Goal: Task Accomplishment & Management: Manage account settings

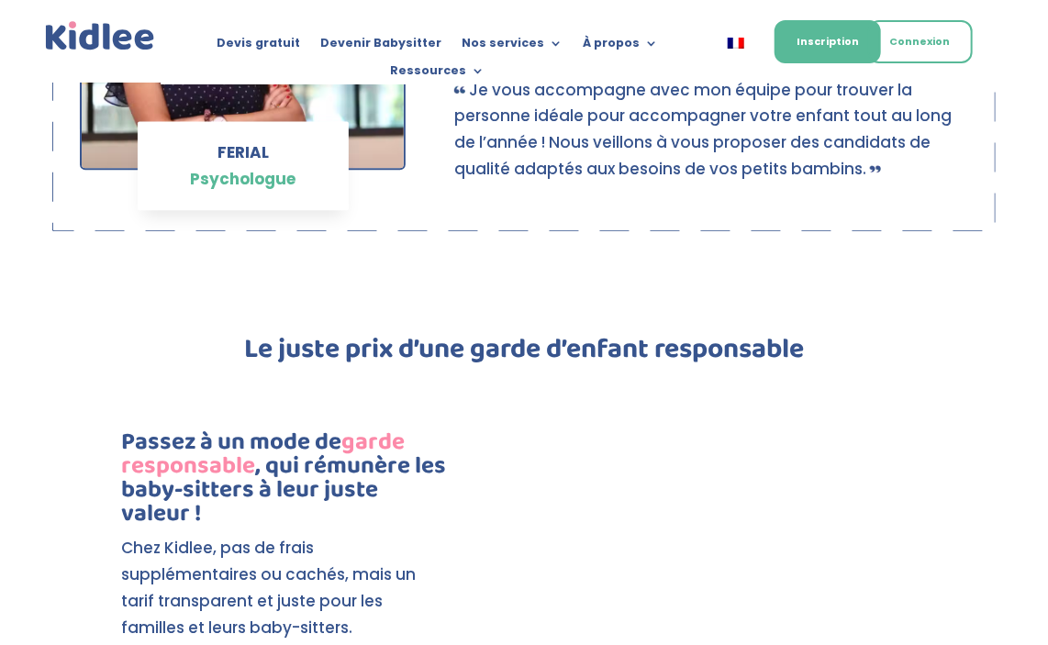
scroll to position [1514, 0]
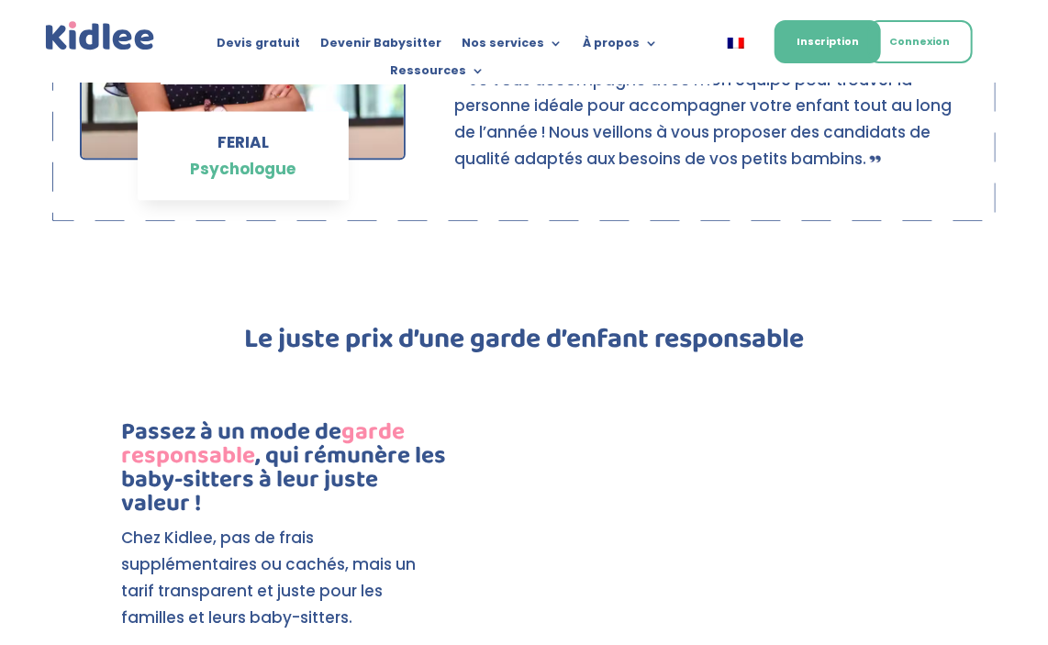
drag, startPoint x: 1060, startPoint y: 36, endPoint x: 1023, endPoint y: 142, distance: 112.6
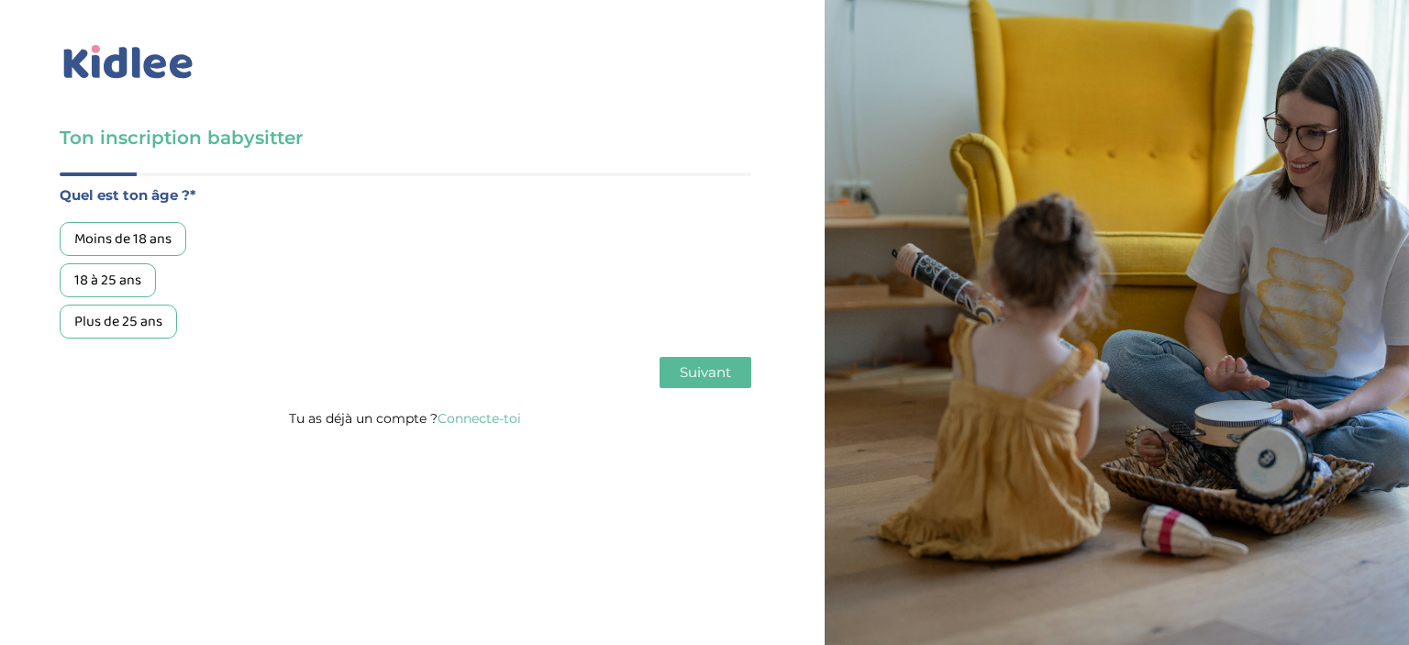
click at [479, 417] on link "Connecte-toi" at bounding box center [479, 418] width 83 height 17
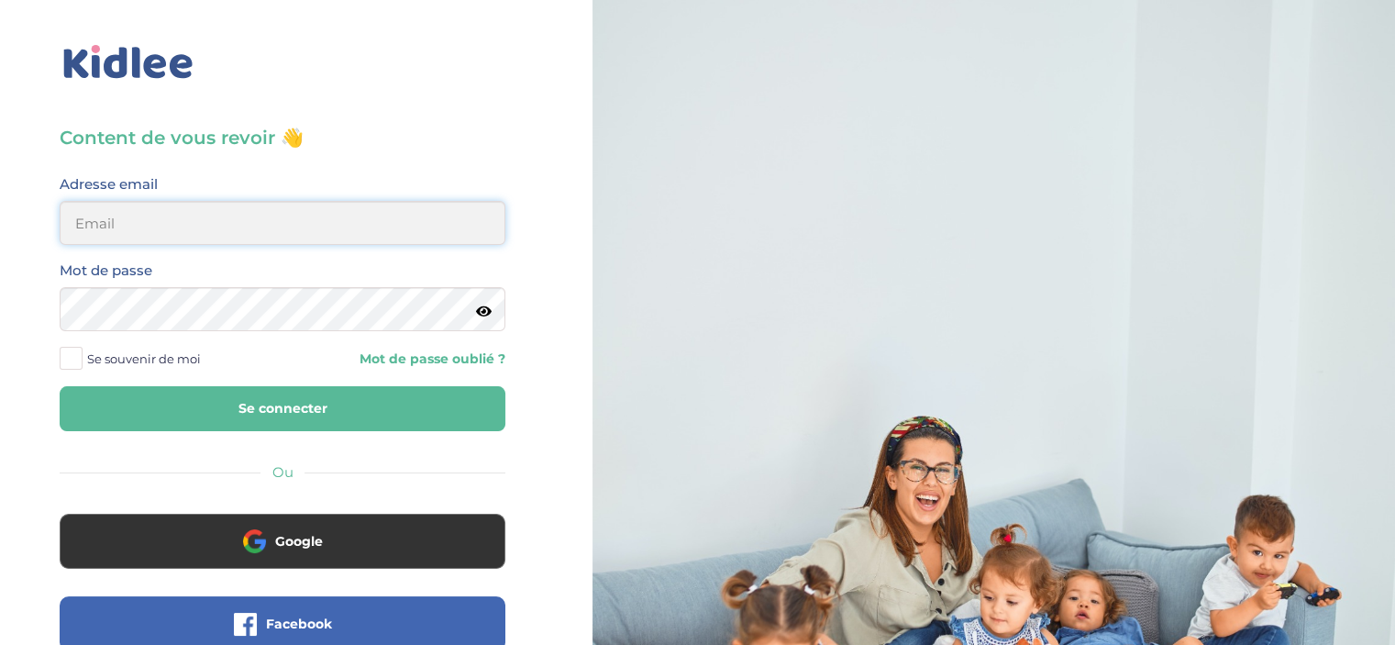
type input "aissaouigh@yahoo.fr"
click at [83, 356] on label "Se souvenir de moi" at bounding box center [137, 359] width 155 height 28
click at [0, 0] on input "Se souvenir de moi" at bounding box center [0, 0] width 0 height 0
click at [312, 409] on button "Se connecter" at bounding box center [283, 408] width 446 height 45
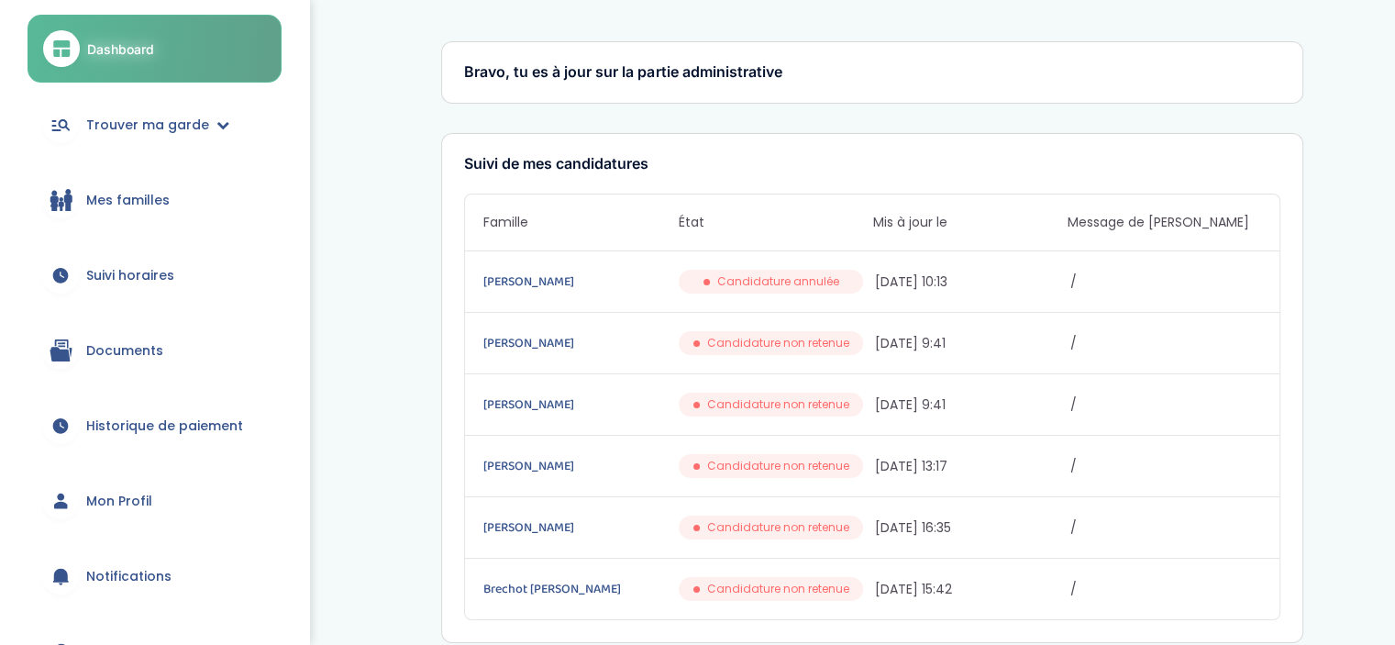
scroll to position [104, 0]
click at [85, 261] on link "Suivi horaires" at bounding box center [155, 277] width 254 height 66
click at [96, 269] on span "Suivi horaires" at bounding box center [130, 277] width 88 height 19
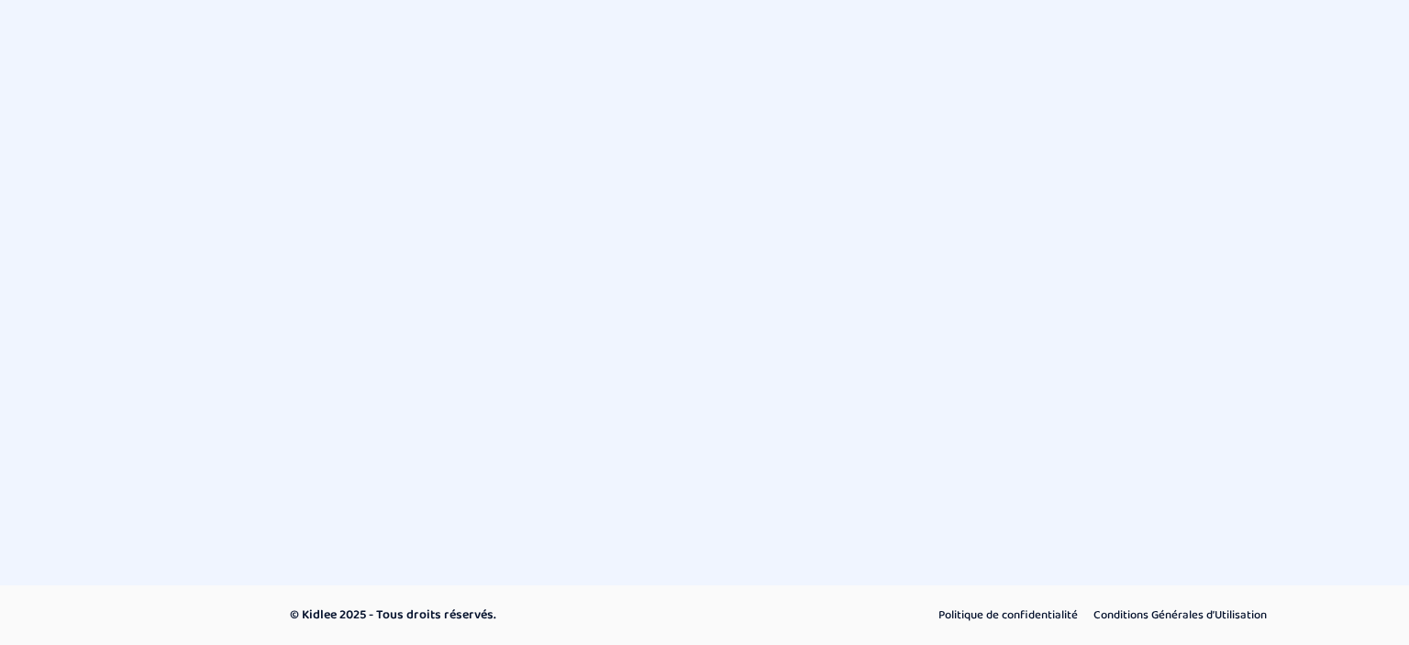
select select "octobre 2025"
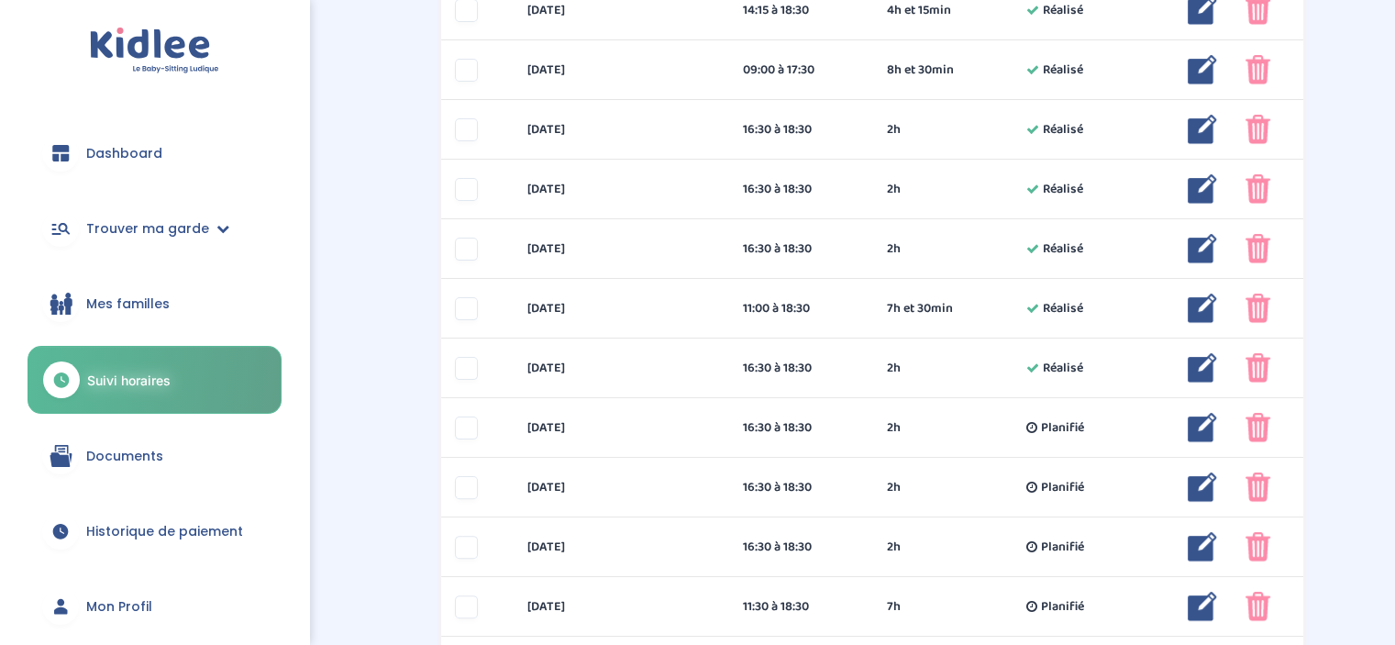
scroll to position [388, 0]
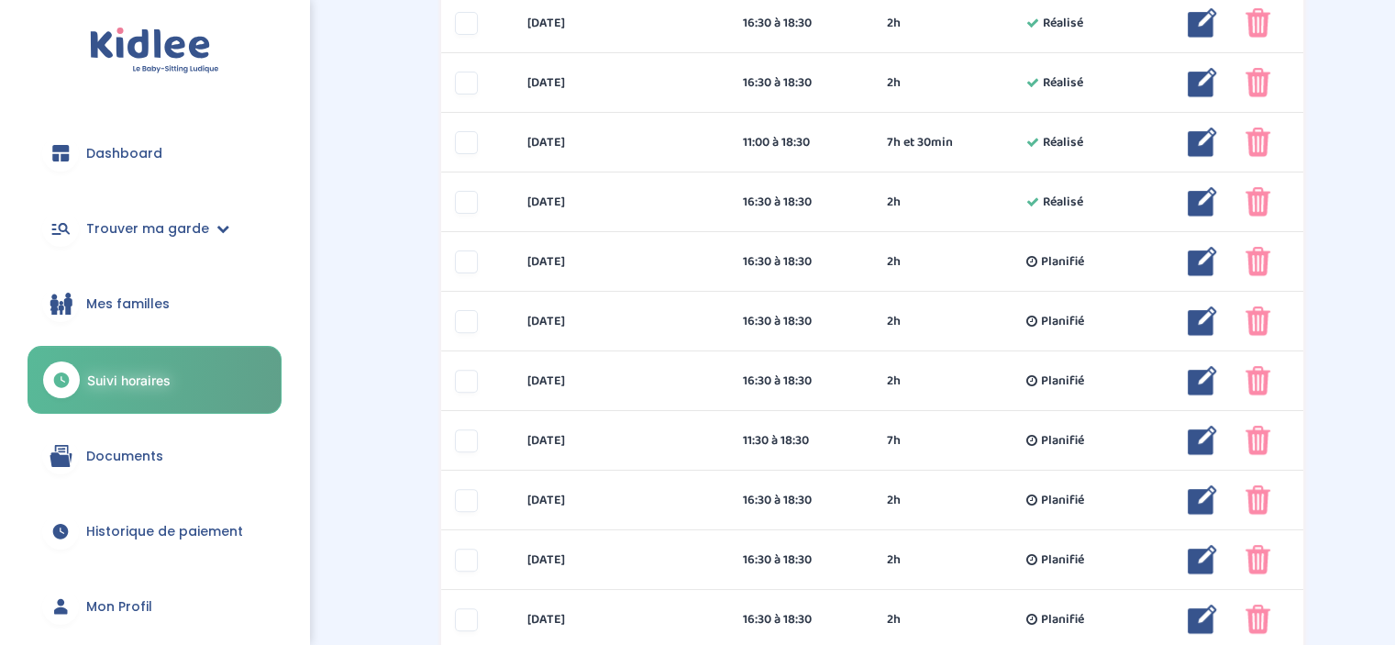
drag, startPoint x: 1403, startPoint y: 168, endPoint x: 1380, endPoint y: 348, distance: 181.3
click at [1380, 347] on html "trouver ma garde Dashboard Mon profil Mes famille Mes documents Dashboard Trouv…" at bounding box center [697, 402] width 1395 height 1900
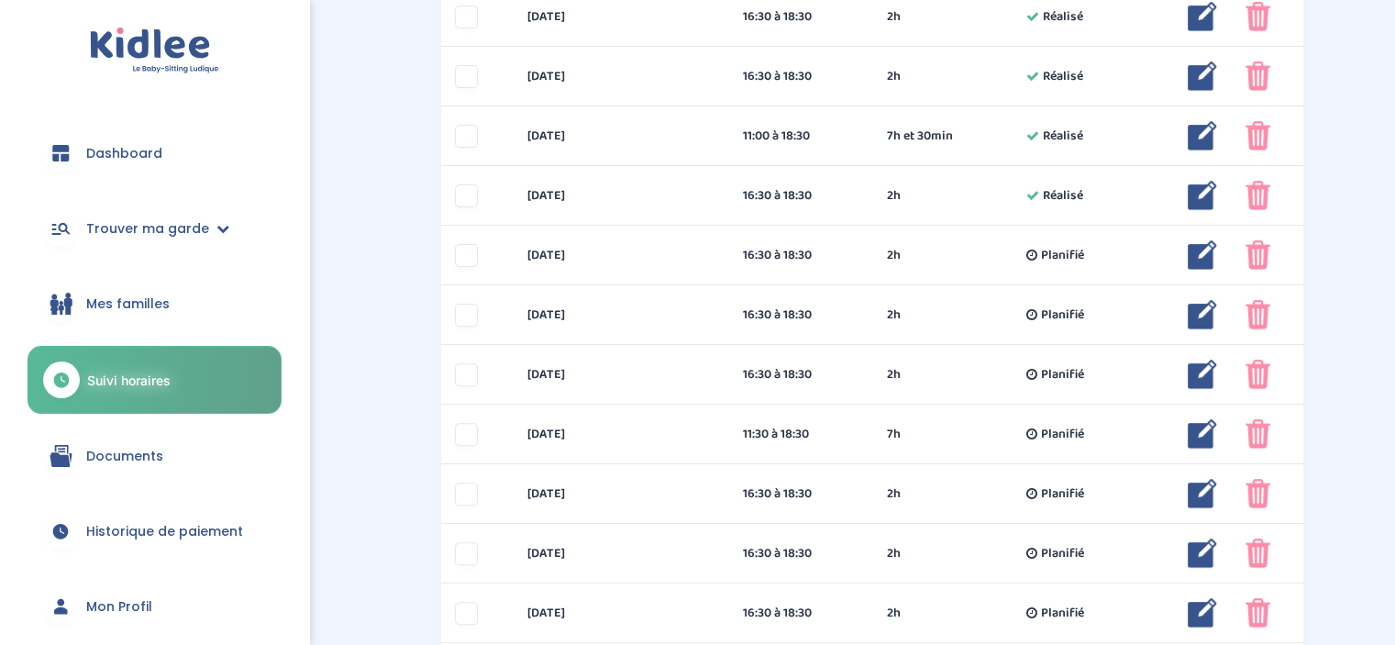
click at [101, 454] on span "Documents" at bounding box center [124, 456] width 77 height 19
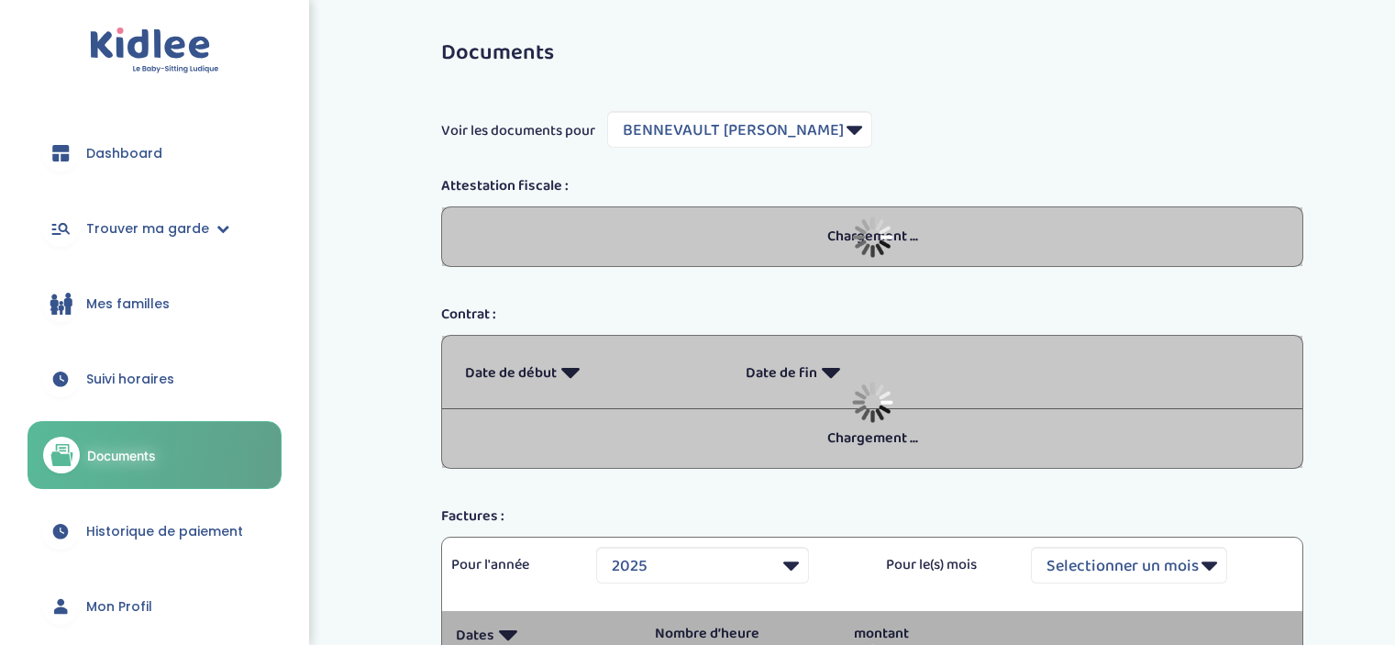
select select "7481"
select select "2025"
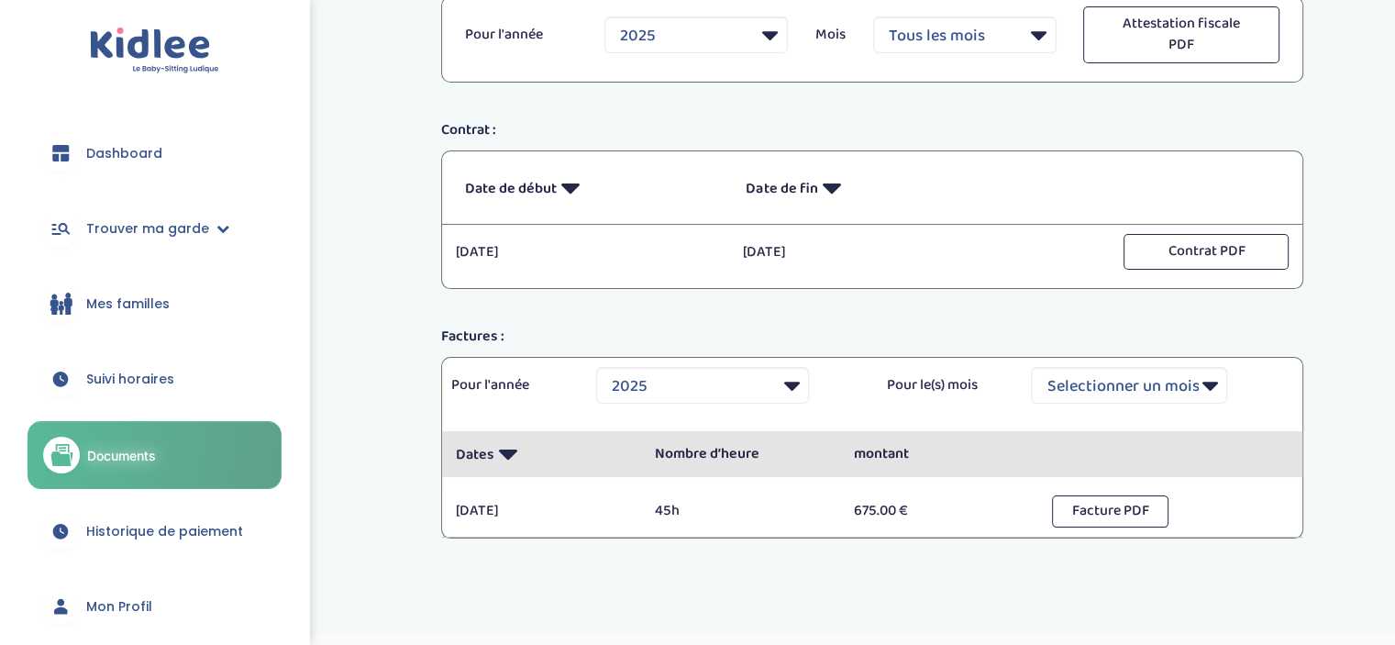
scroll to position [211, 0]
click at [1106, 509] on button "Facture PDF" at bounding box center [1110, 511] width 117 height 32
click at [128, 228] on span "Trouver ma garde" at bounding box center [147, 228] width 123 height 19
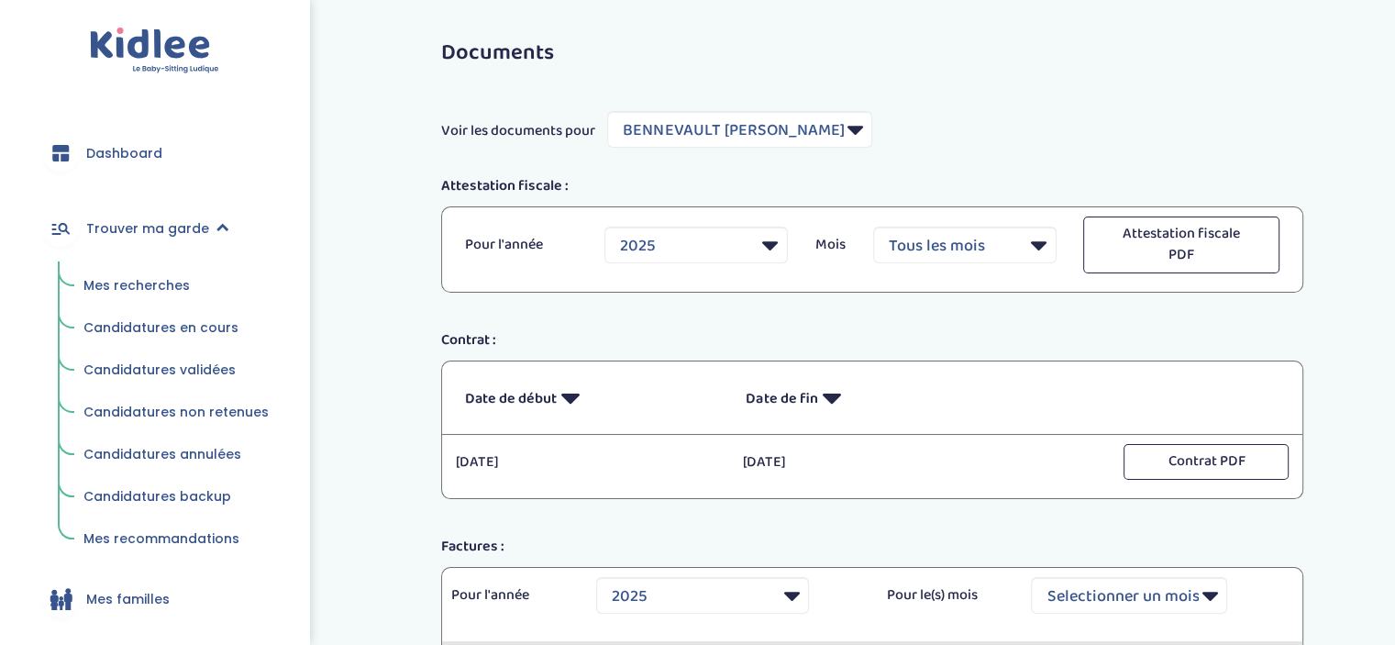
click at [128, 283] on span "Mes recherches" at bounding box center [136, 285] width 106 height 18
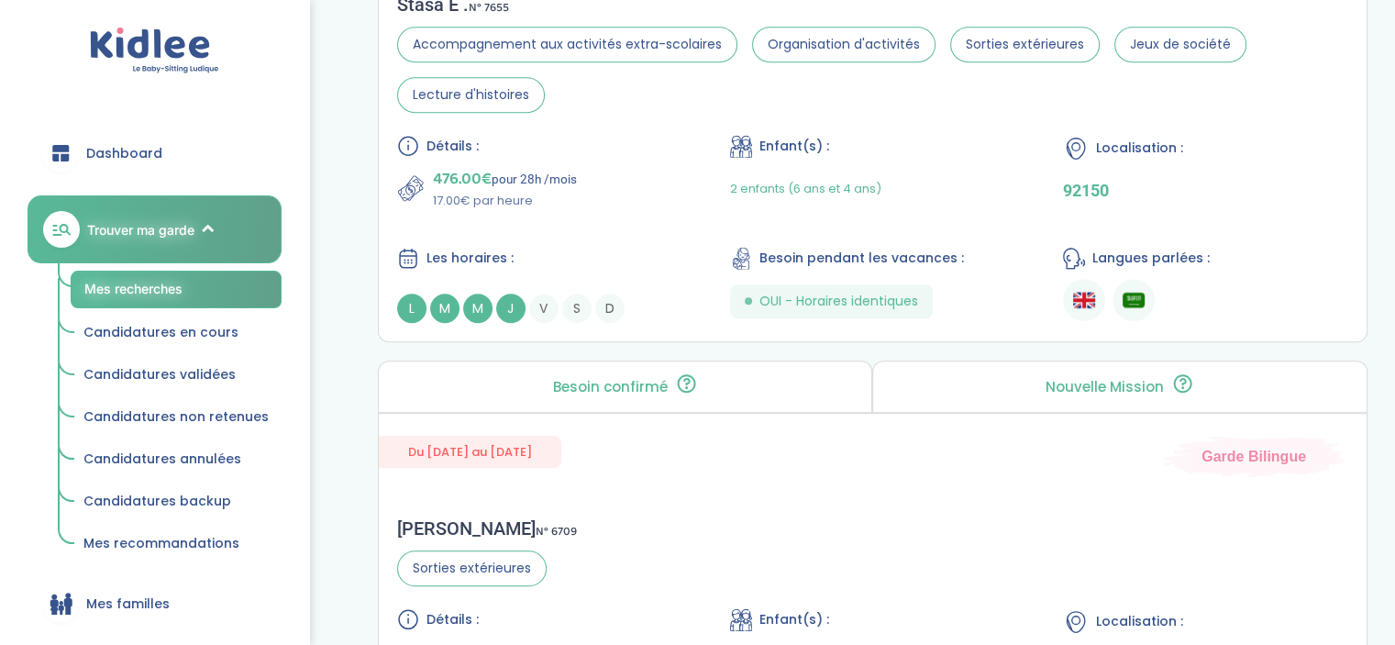
scroll to position [1695, 0]
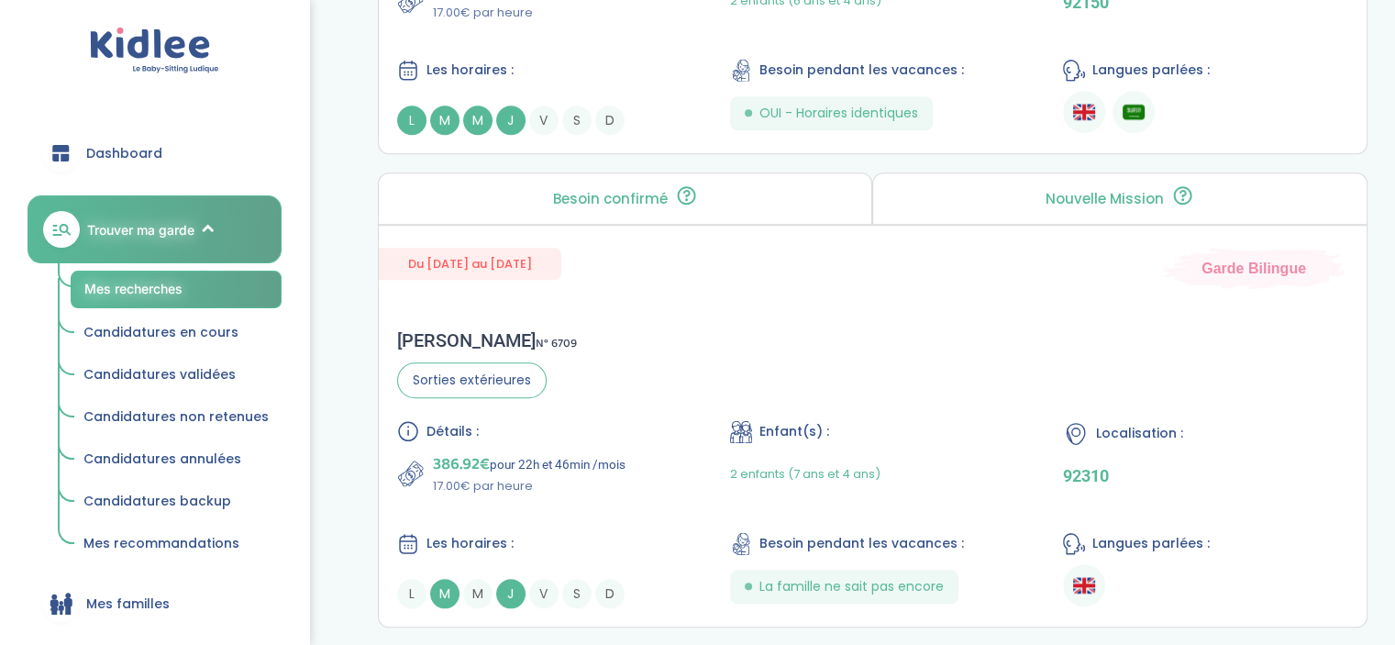
drag, startPoint x: 1404, startPoint y: 204, endPoint x: 1392, endPoint y: 152, distance: 52.7
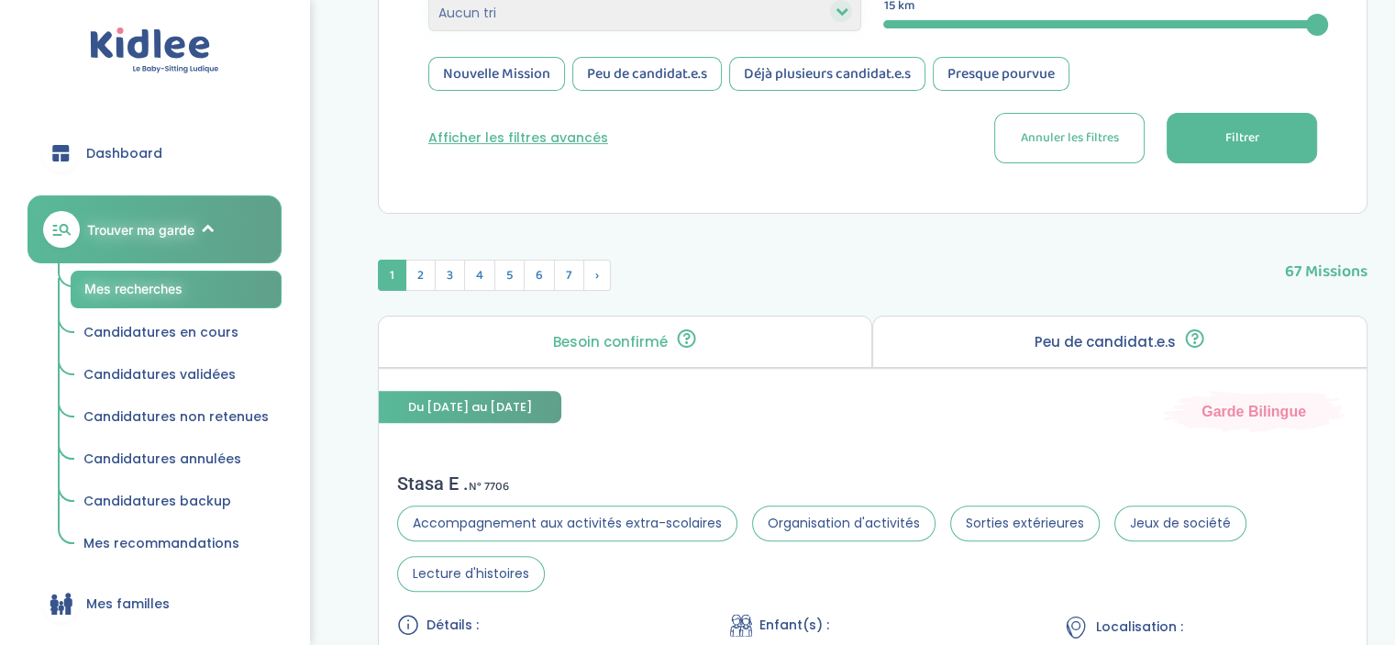
scroll to position [0, 0]
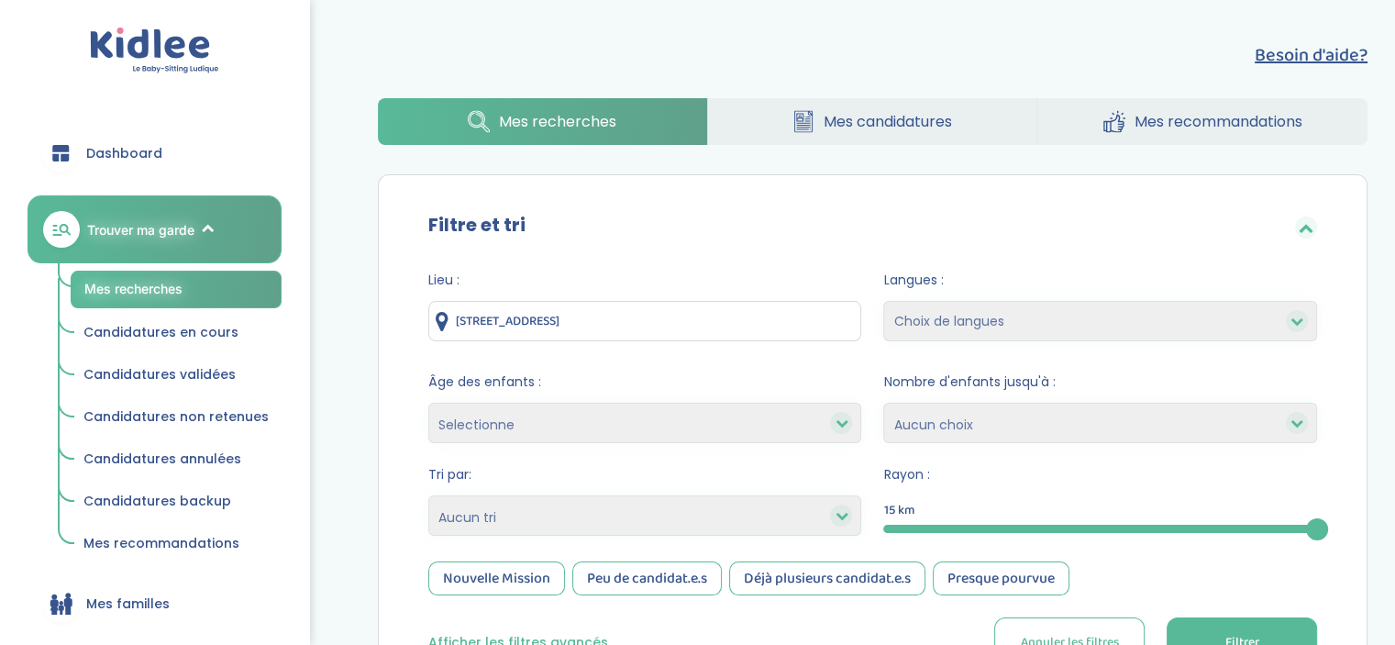
click at [1297, 325] on icon at bounding box center [1297, 321] width 13 height 13
click at [1299, 325] on icon at bounding box center [1297, 321] width 13 height 13
click at [1296, 319] on icon at bounding box center [1297, 321] width 13 height 13
click at [1295, 319] on icon at bounding box center [1297, 321] width 13 height 13
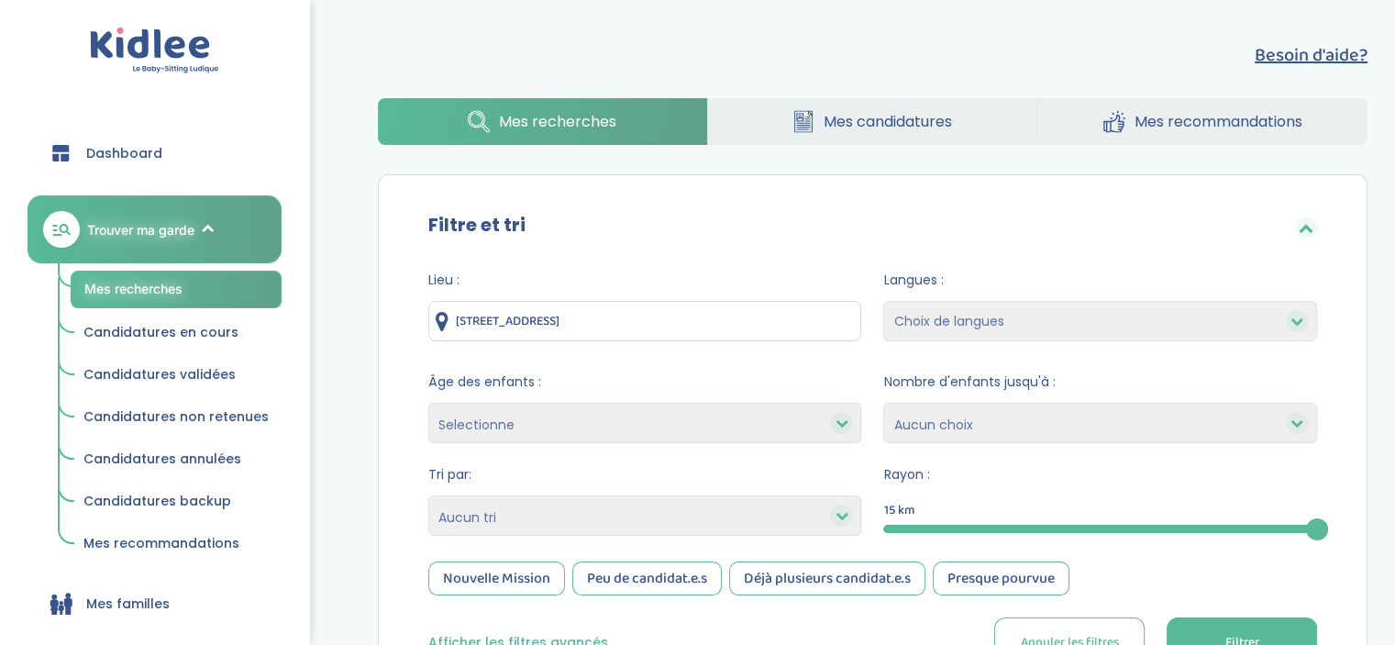
click at [486, 572] on div "Nouvelle Mission" at bounding box center [496, 578] width 137 height 34
click at [837, 517] on icon at bounding box center [841, 515] width 13 height 13
click at [1294, 319] on icon at bounding box center [1297, 321] width 13 height 13
click at [1295, 322] on icon at bounding box center [1297, 321] width 13 height 13
click at [1295, 321] on icon at bounding box center [1297, 321] width 13 height 13
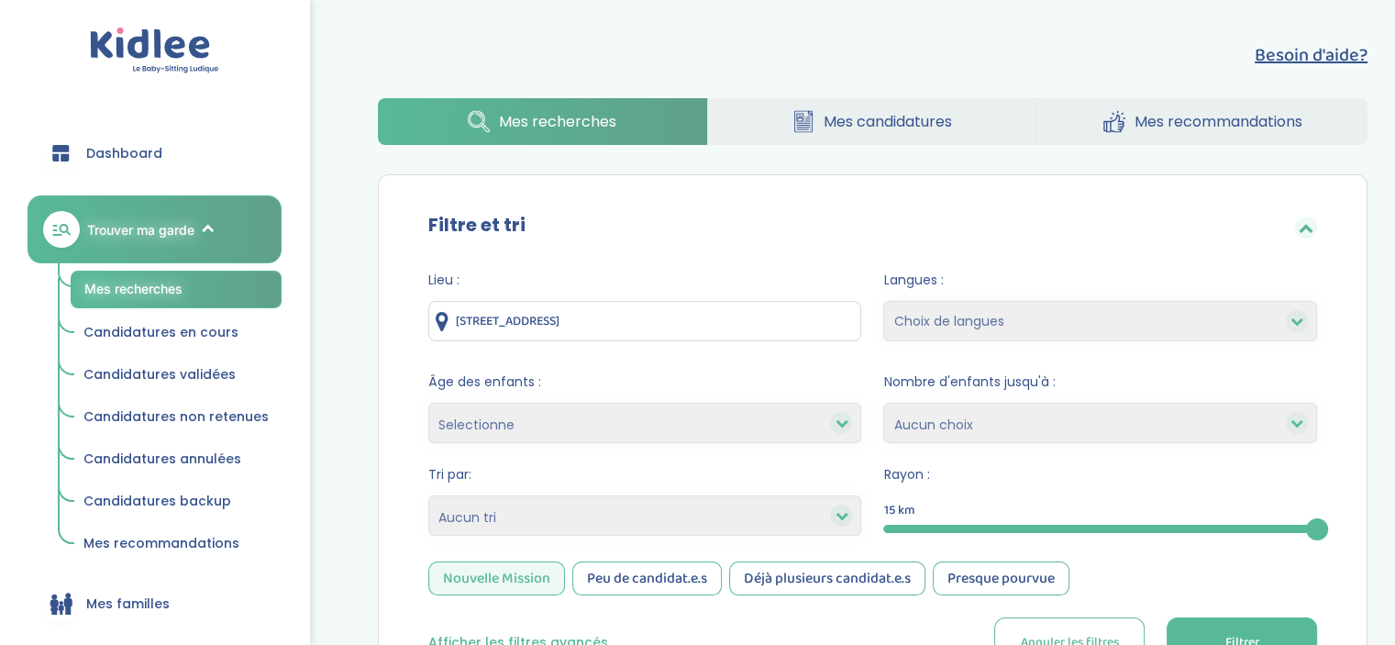
click at [960, 315] on select "Choix de langues Anglais Arabe Espagnol Italien Russe Français Coréen" at bounding box center [1101, 321] width 434 height 40
click at [959, 315] on select "Choix de langues Anglais Arabe Espagnol Italien Russe Français Coréen" at bounding box center [1101, 321] width 434 height 40
select select "3"
click at [884, 301] on select "Choix de langues Anglais Arabe Espagnol Italien Russe Français Coréen" at bounding box center [1101, 321] width 434 height 40
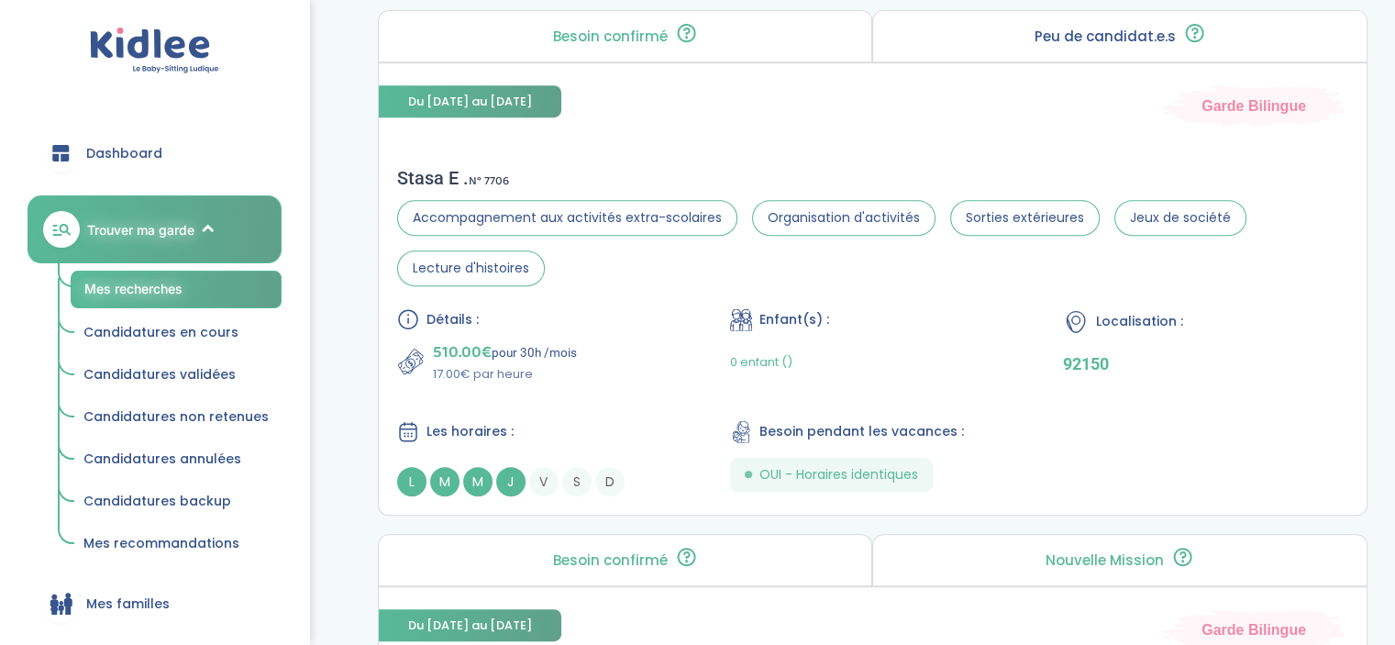
scroll to position [848, 0]
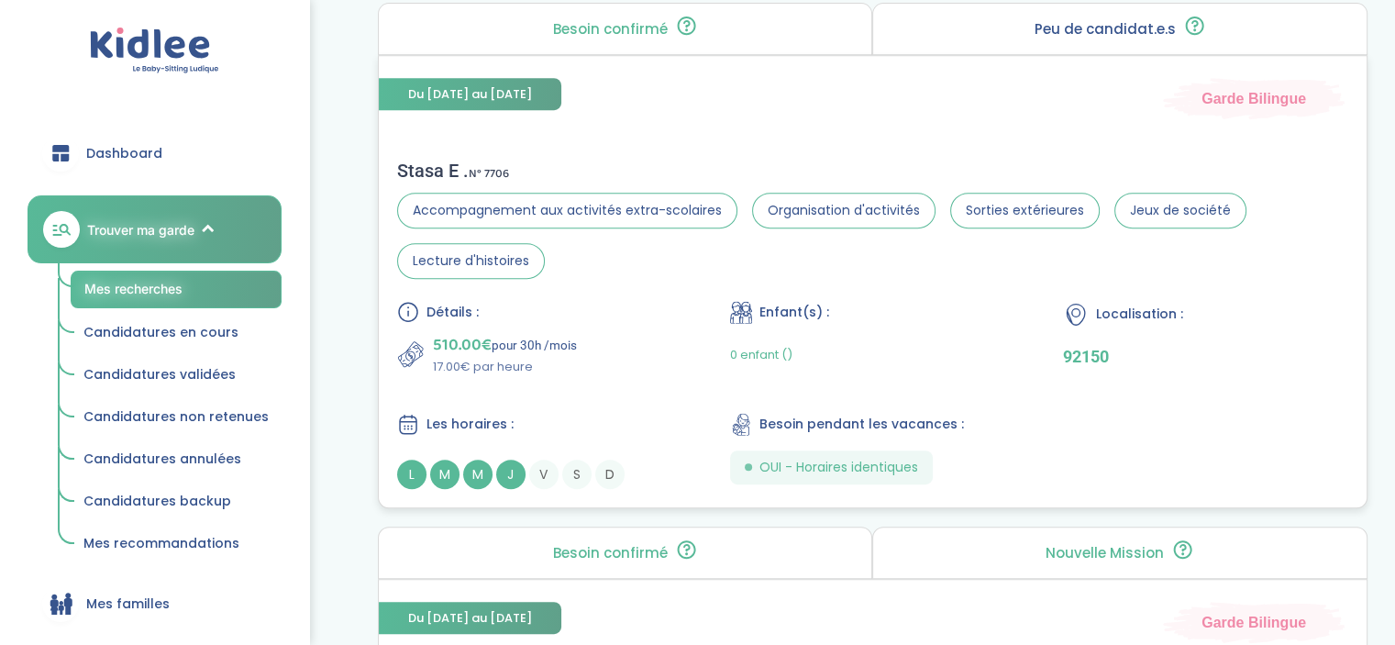
click at [492, 464] on div "M" at bounding box center [477, 474] width 29 height 29
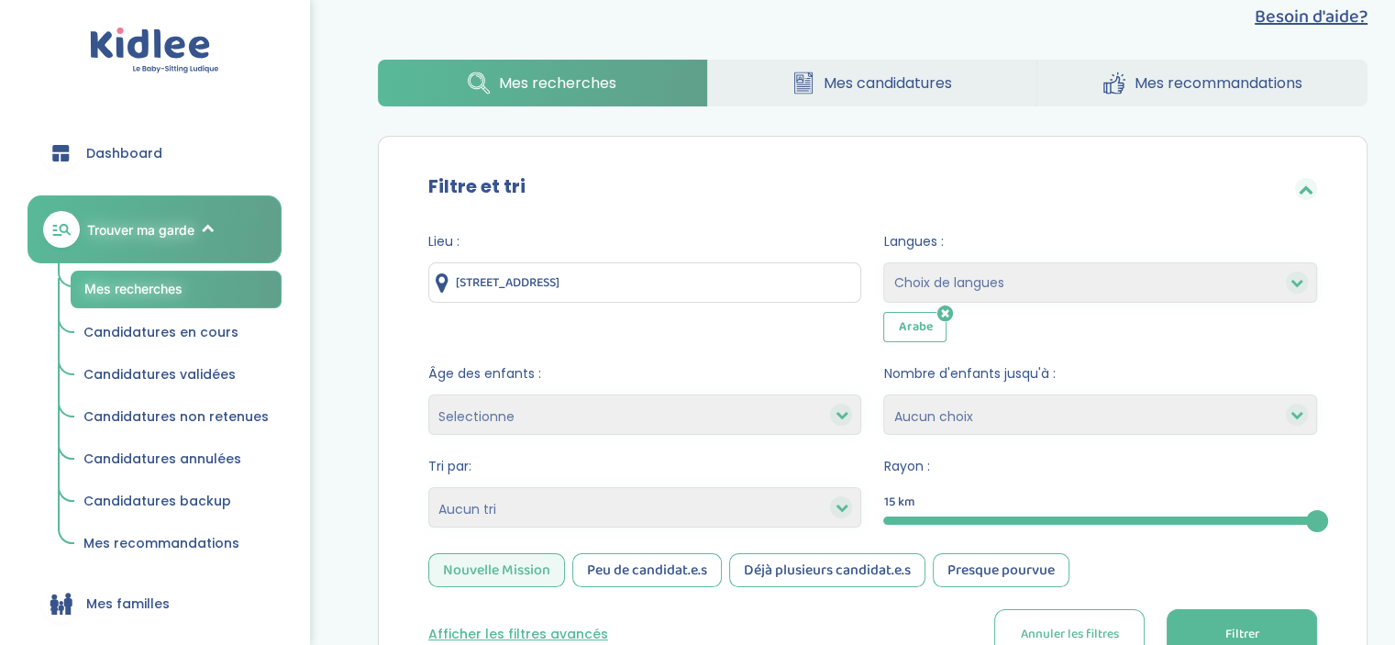
scroll to position [0, 0]
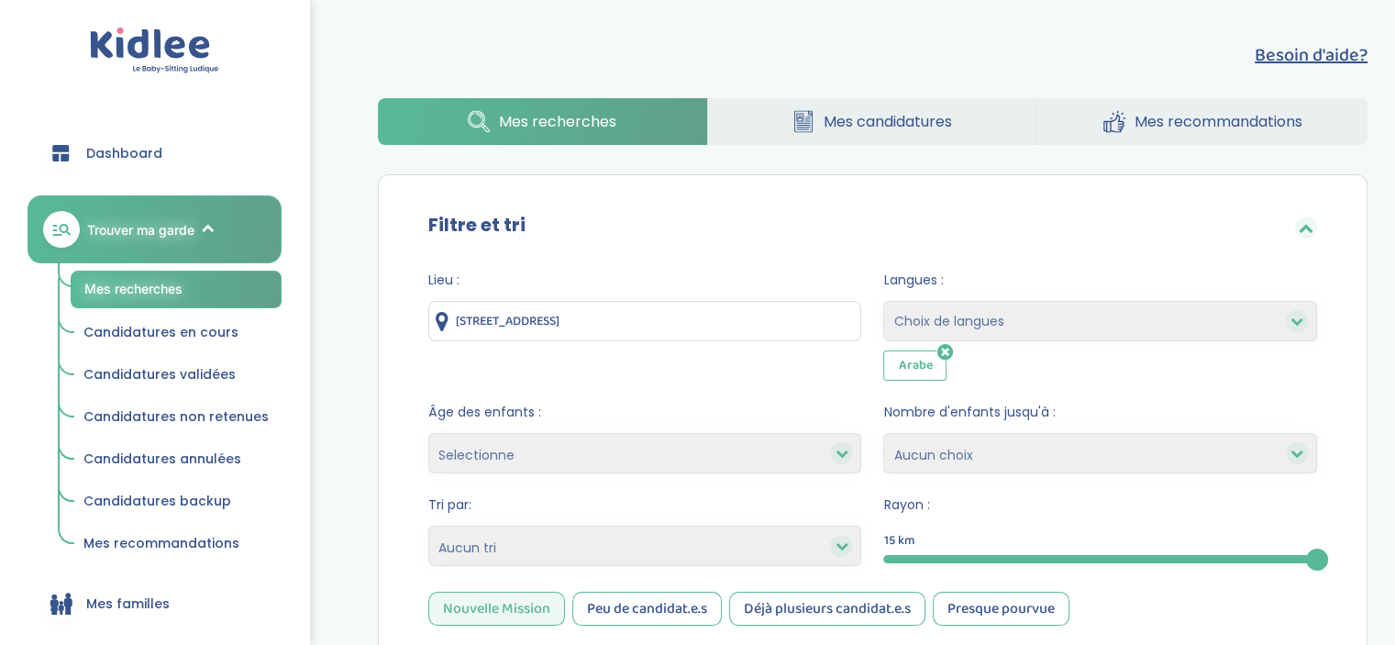
click at [1295, 325] on icon at bounding box center [1297, 321] width 13 height 13
click at [984, 326] on select "Choix de langues Anglais Arabe Espagnol Italien Russe Français Coréen" at bounding box center [1101, 321] width 434 height 40
select select "12"
click at [884, 301] on select "Choix de langues Anglais Arabe Espagnol Italien Russe Français Coréen" at bounding box center [1101, 321] width 434 height 40
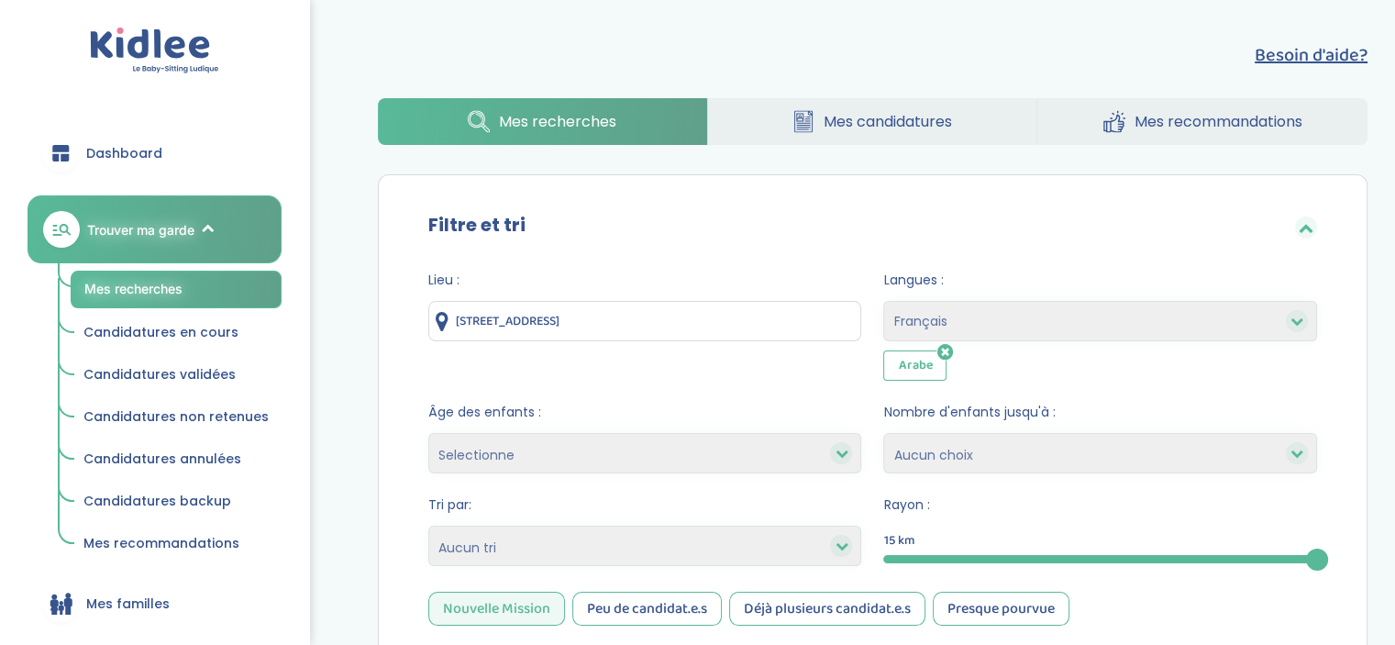
select select
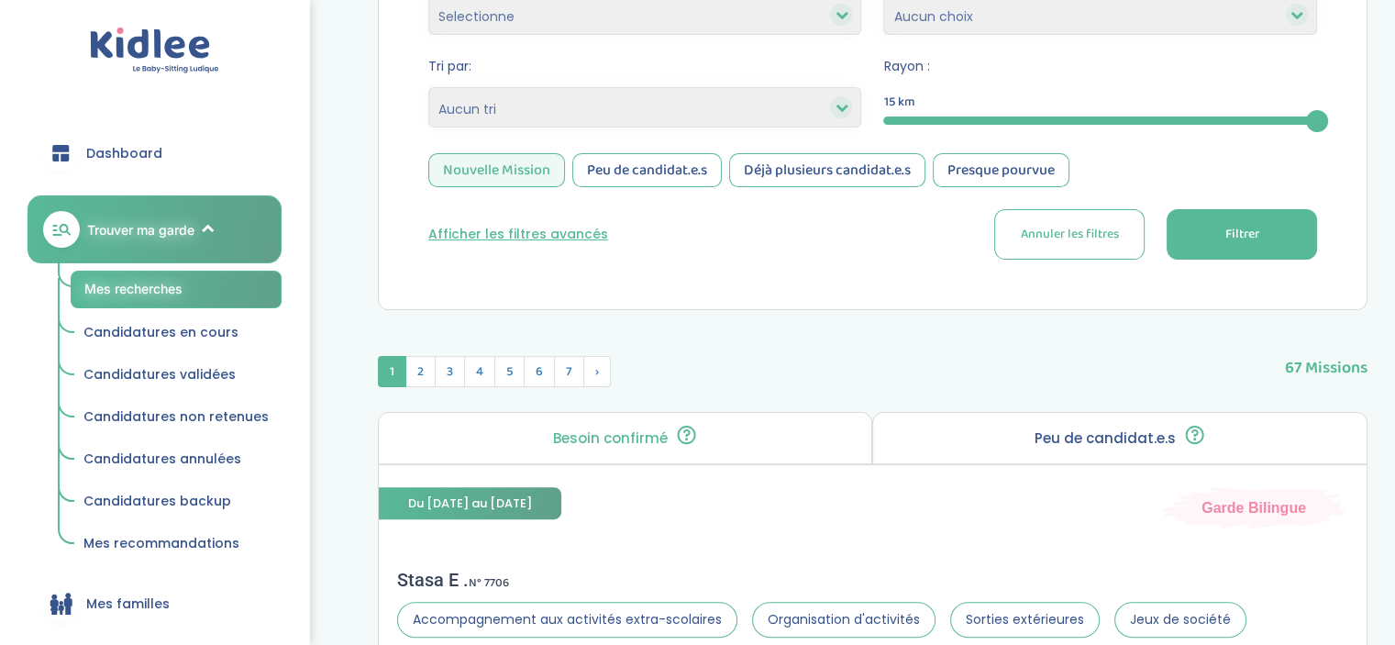
scroll to position [446, 0]
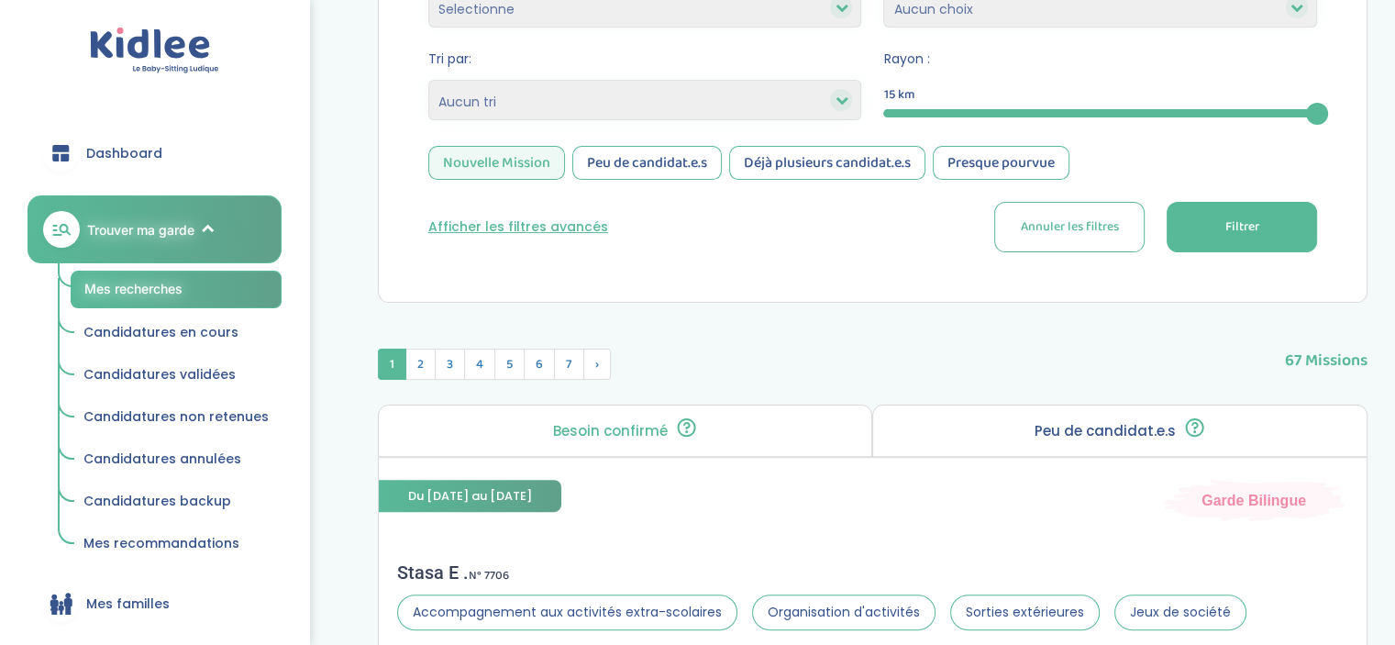
click at [1213, 230] on button "Filtrer" at bounding box center [1242, 227] width 150 height 50
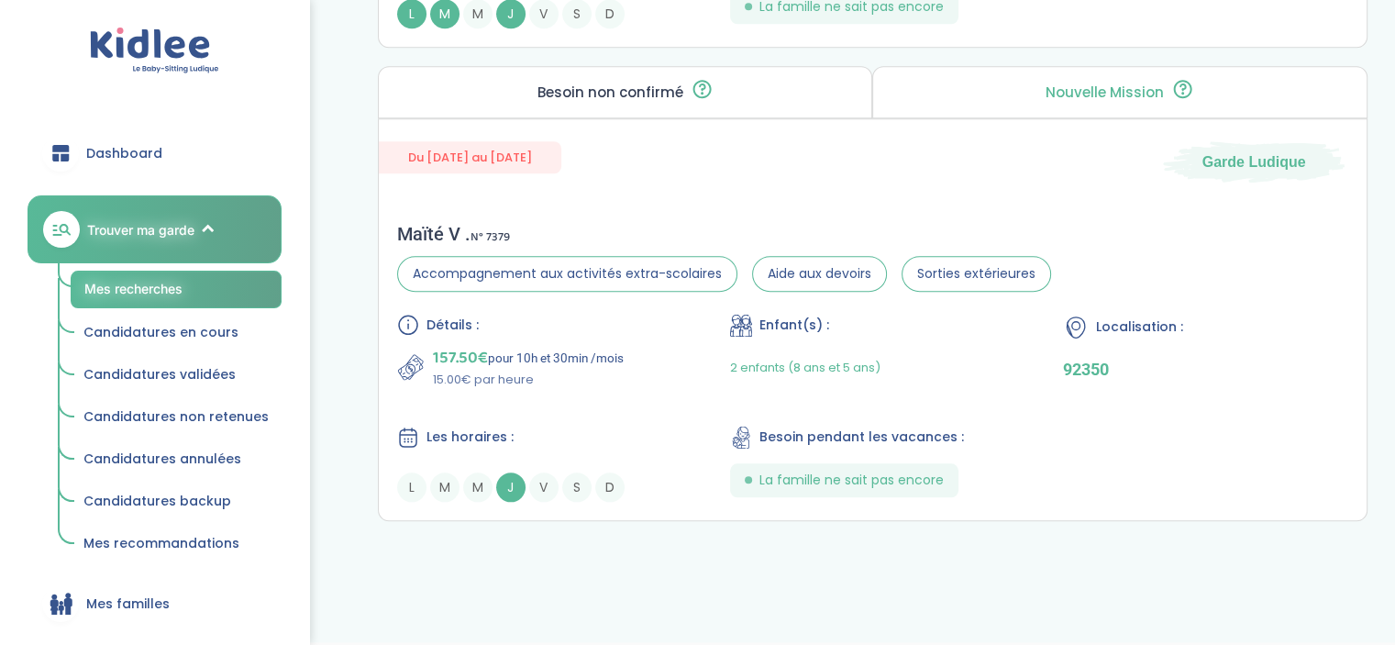
scroll to position [1754, 0]
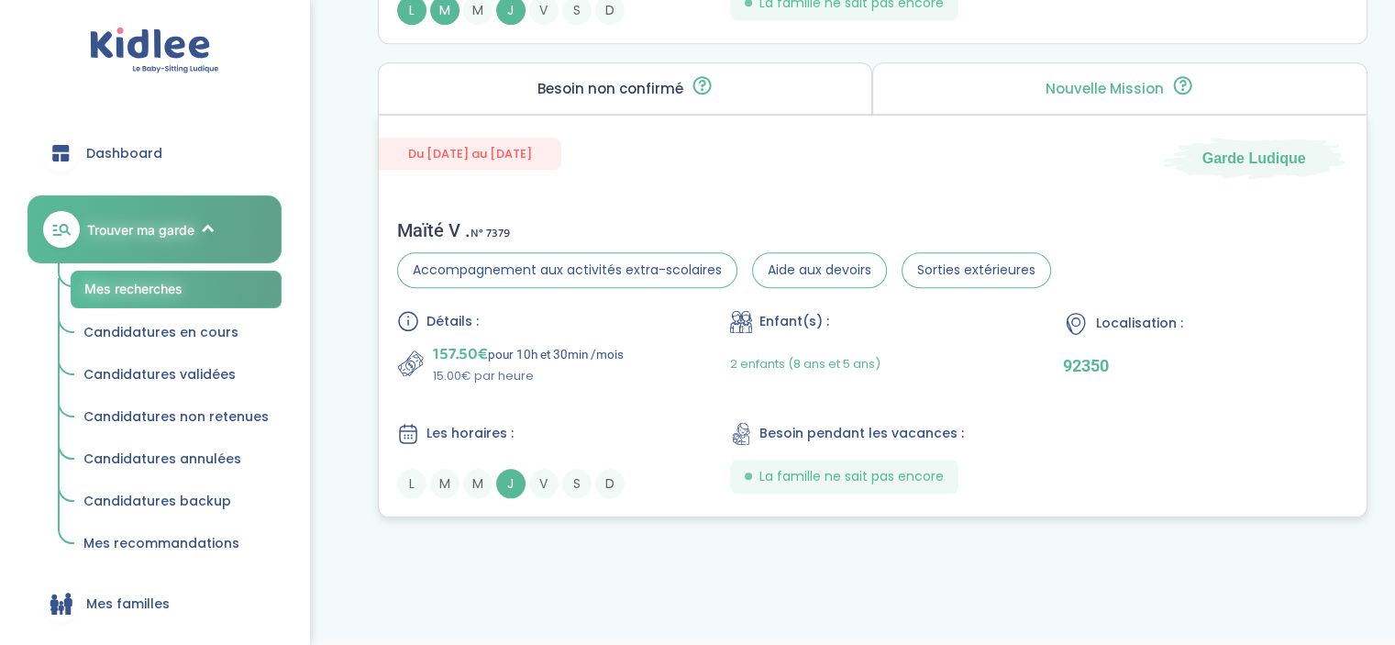
click at [594, 396] on div "Détails : 157.50€ pour 10h et 30min /mois 15.00€ par heure Enfant(s) : 2 enfant…" at bounding box center [872, 404] width 951 height 188
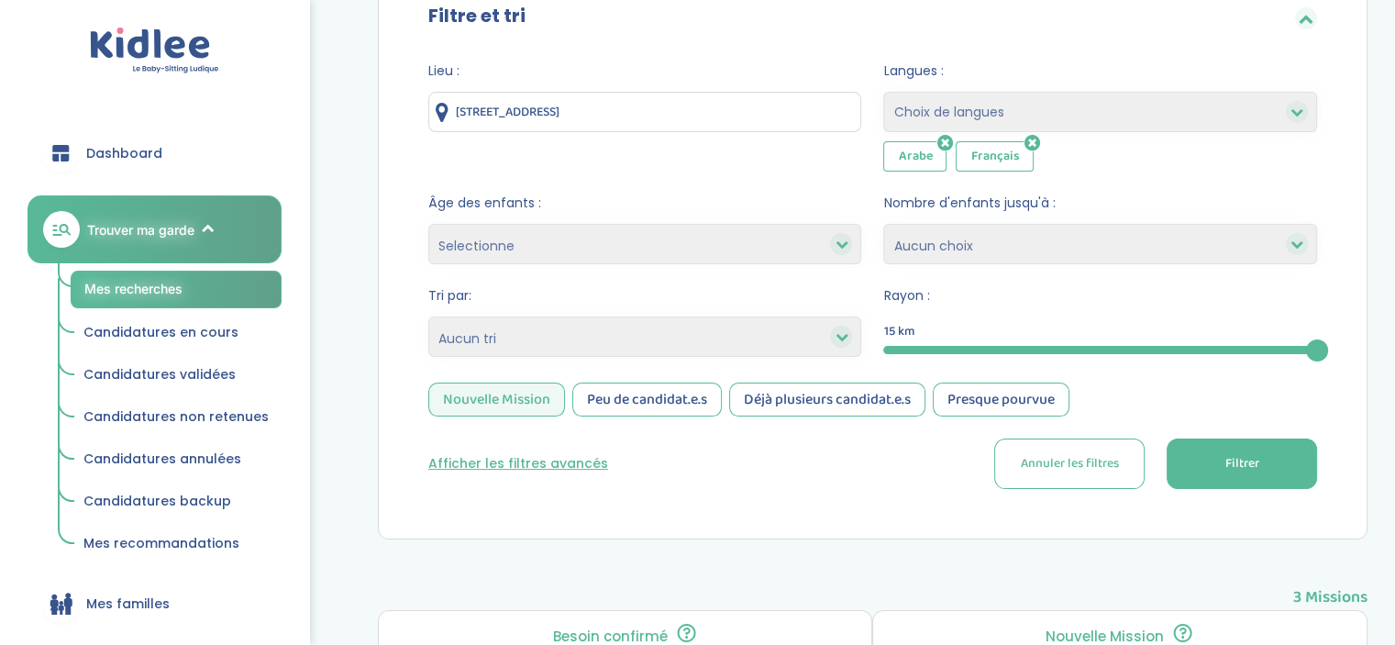
scroll to position [157, 0]
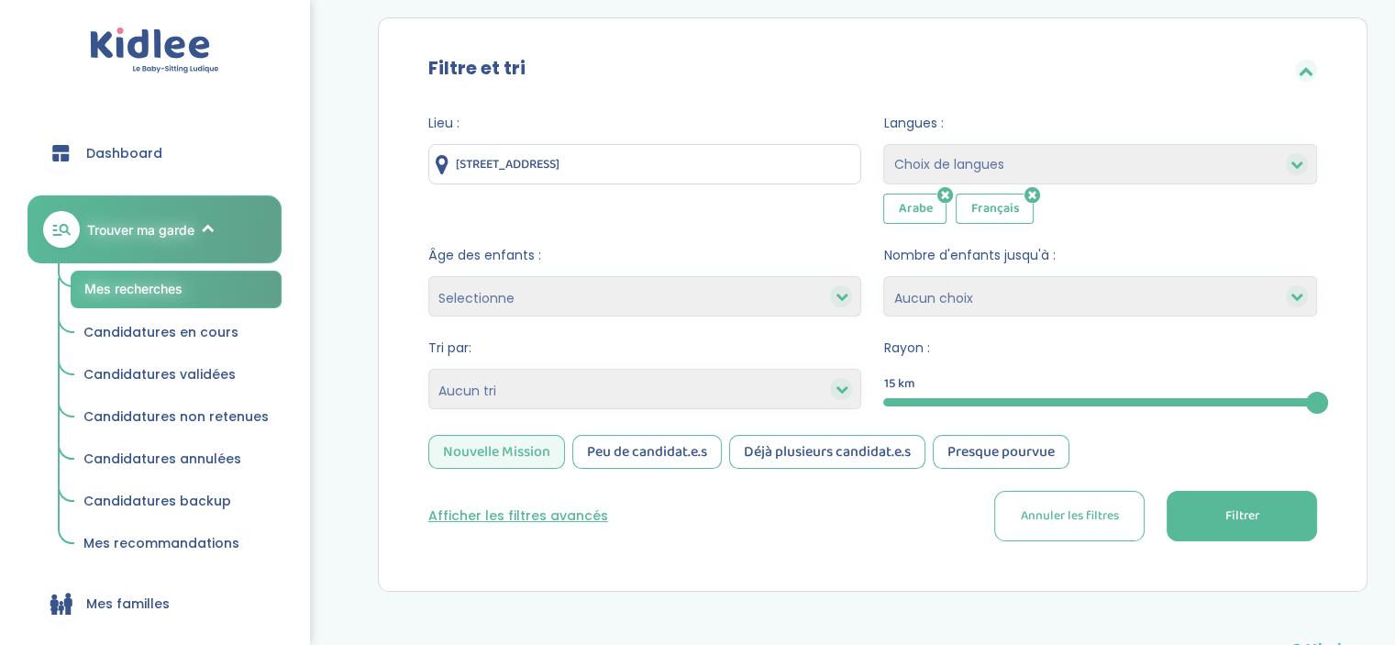
click at [943, 192] on icon at bounding box center [945, 195] width 16 height 18
click at [624, 168] on input "61 Rue de Lyon, Paris, France" at bounding box center [645, 164] width 434 height 40
drag, startPoint x: 625, startPoint y: 168, endPoint x: 306, endPoint y: 137, distance: 320.8
type input "("
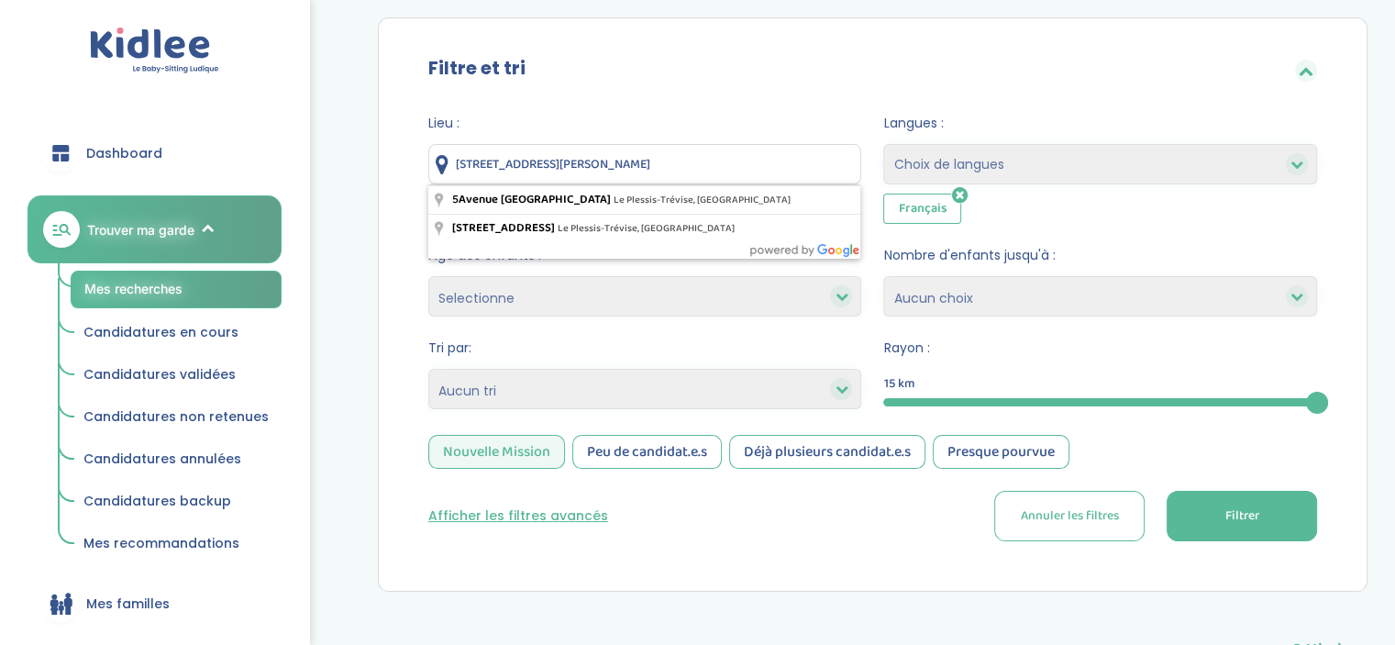
click at [548, 161] on input "5 square antoine Créteil" at bounding box center [645, 164] width 434 height 40
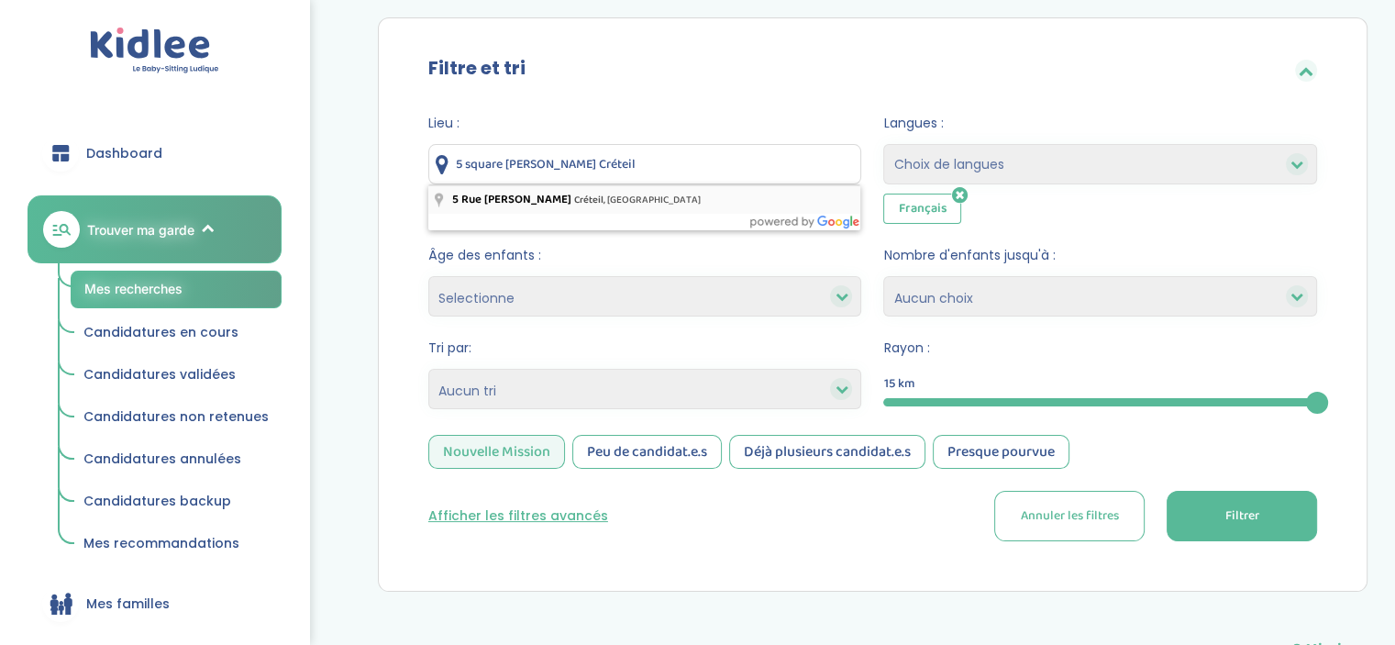
type input "5 Rue Antoine Etex, Créteil, France"
click at [1255, 506] on span "Filtrer" at bounding box center [1242, 515] width 34 height 19
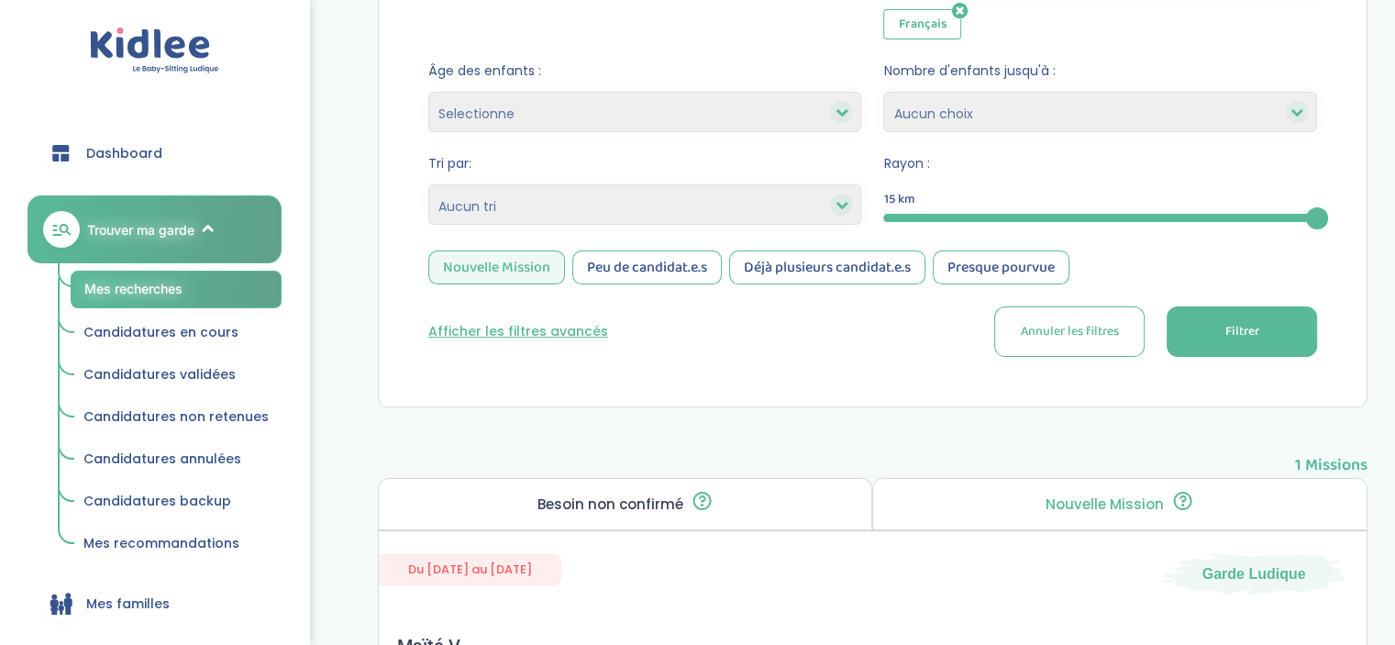
scroll to position [340, 0]
click at [671, 267] on div "Peu de candidat.e.s" at bounding box center [648, 268] width 150 height 34
click at [521, 282] on div "Nouvelle Mission" at bounding box center [496, 268] width 137 height 34
click at [611, 279] on div "Peu de candidat.e.s" at bounding box center [648, 268] width 150 height 34
click at [1233, 323] on span "Filtrer" at bounding box center [1242, 332] width 34 height 19
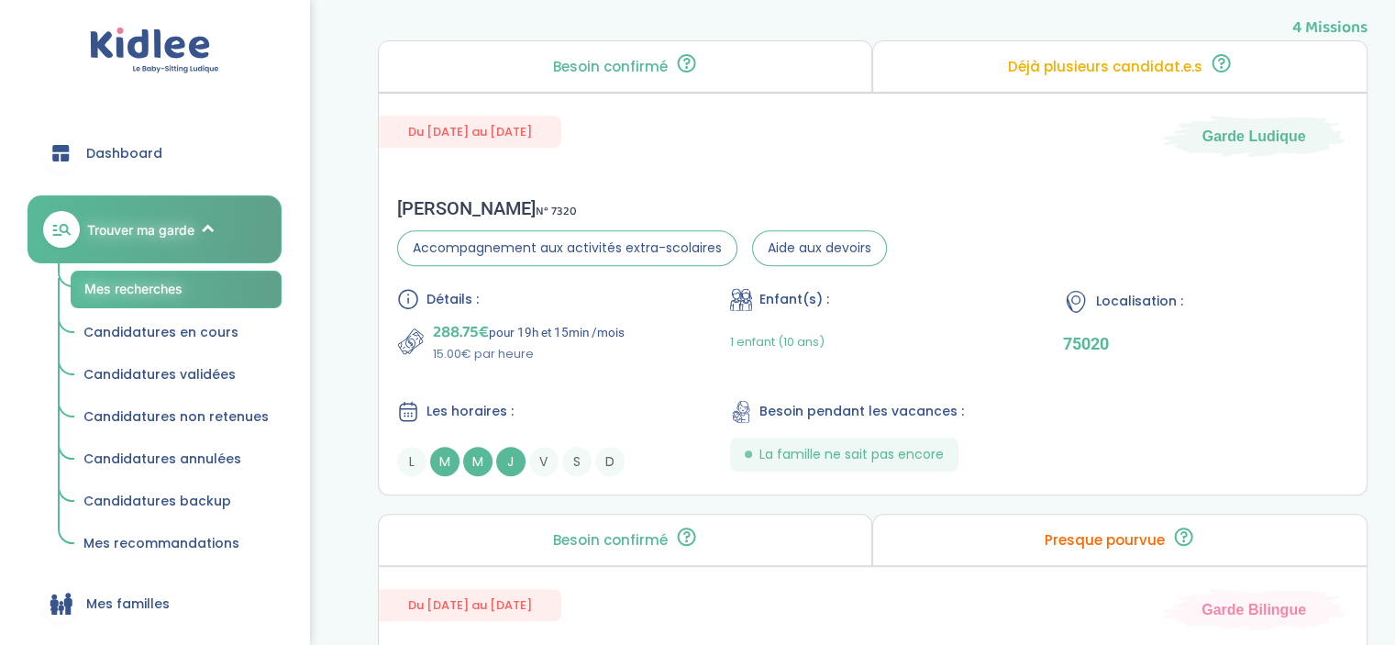
scroll to position [783, 0]
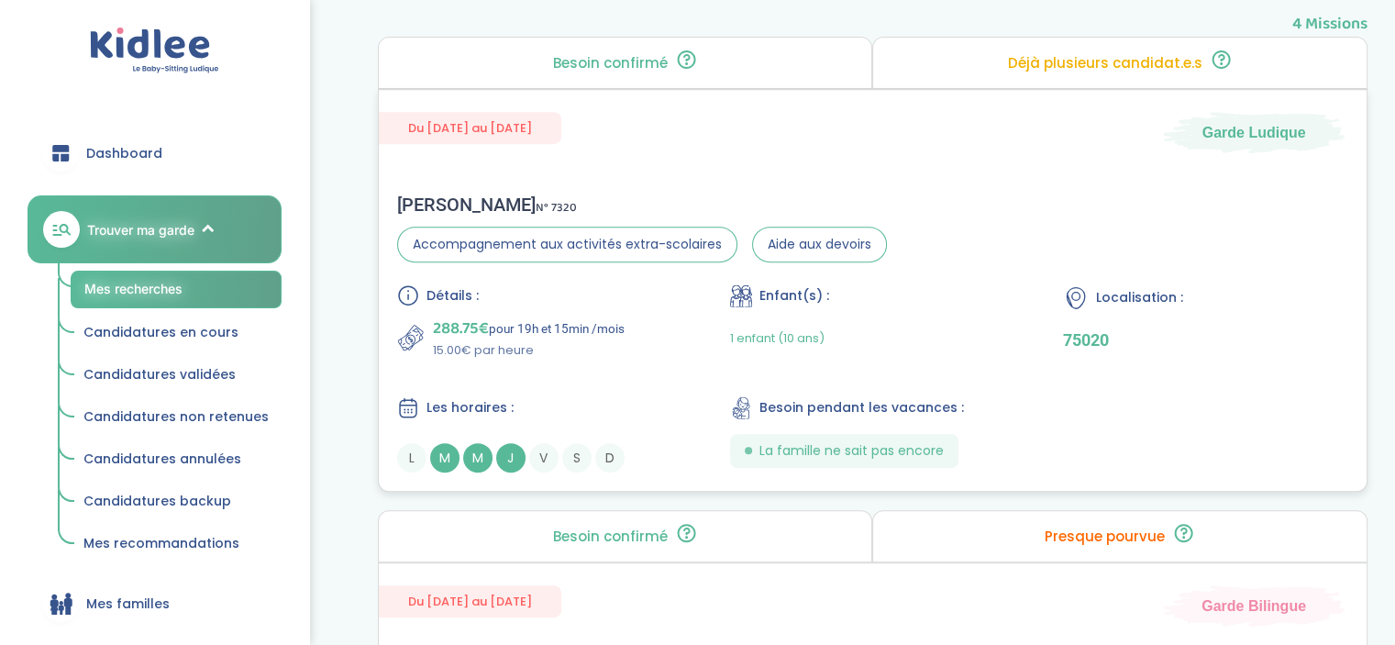
click at [543, 329] on p "288.75€ pour 19h et 15min /mois" at bounding box center [529, 329] width 192 height 26
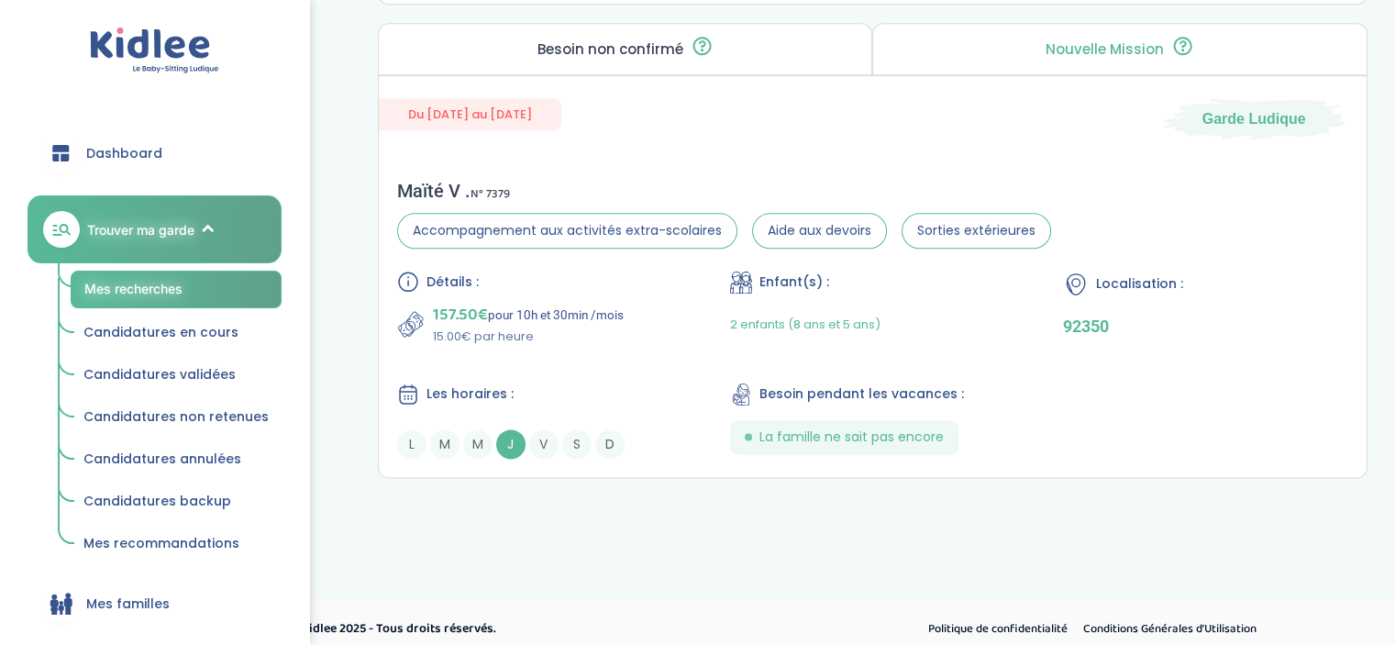
scroll to position [2229, 0]
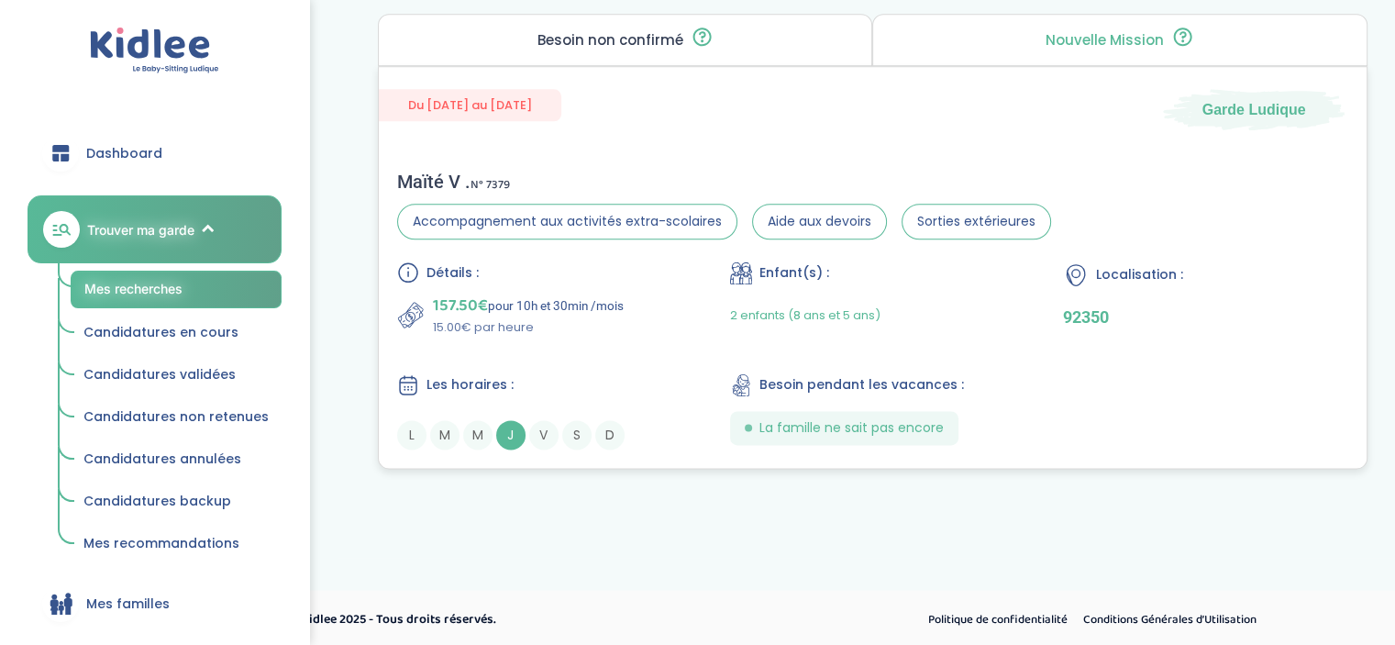
click at [510, 304] on p "157.50€ pour 10h et 30min /mois" at bounding box center [528, 306] width 191 height 26
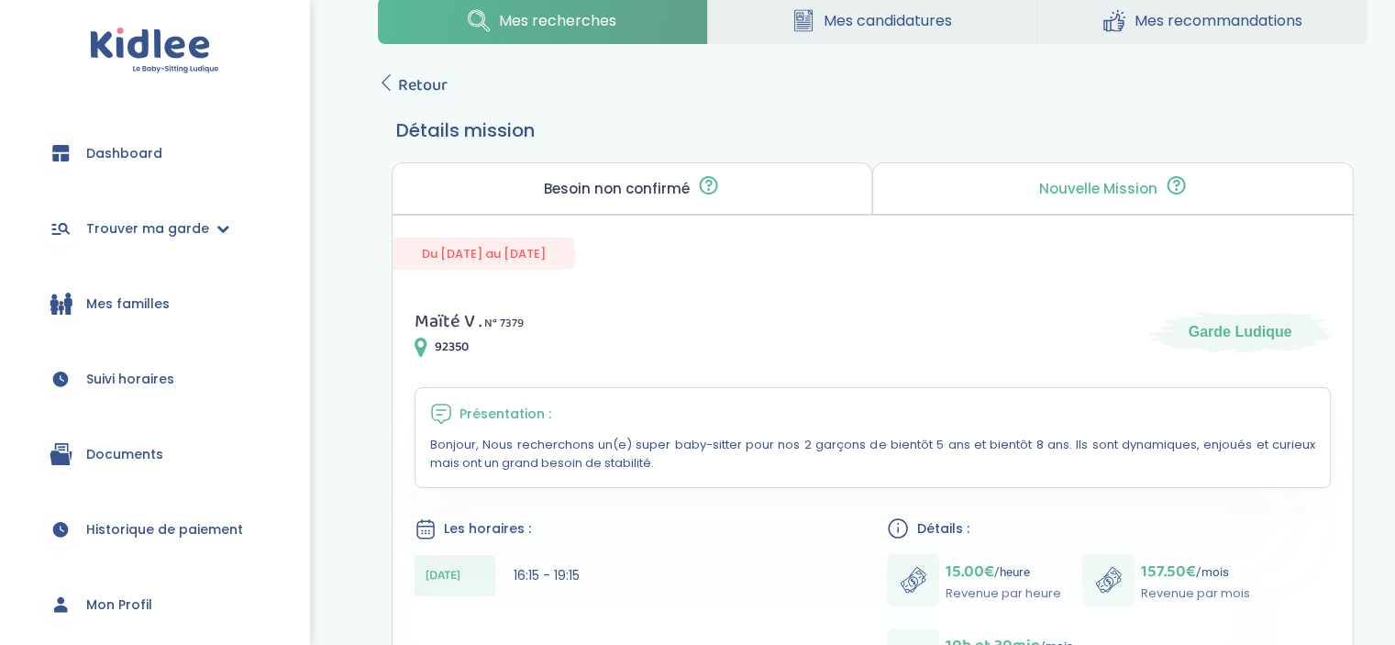
scroll to position [41, 0]
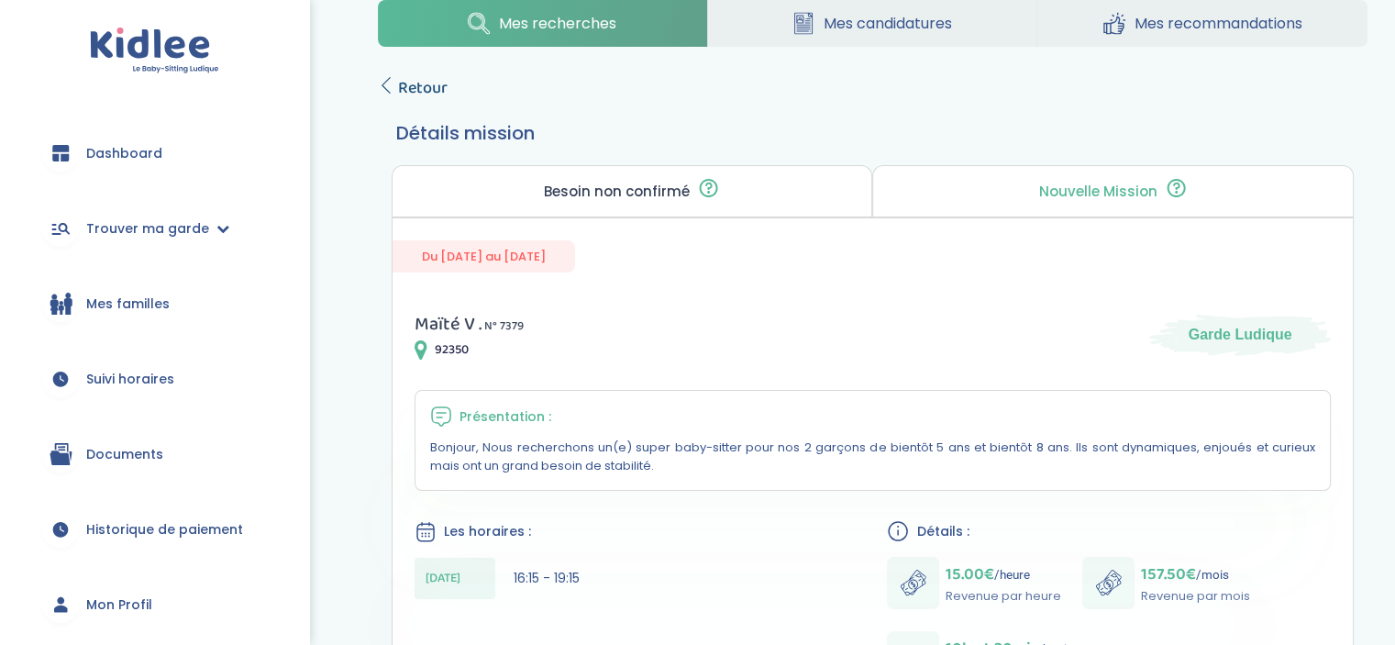
click at [389, 81] on icon at bounding box center [386, 85] width 17 height 17
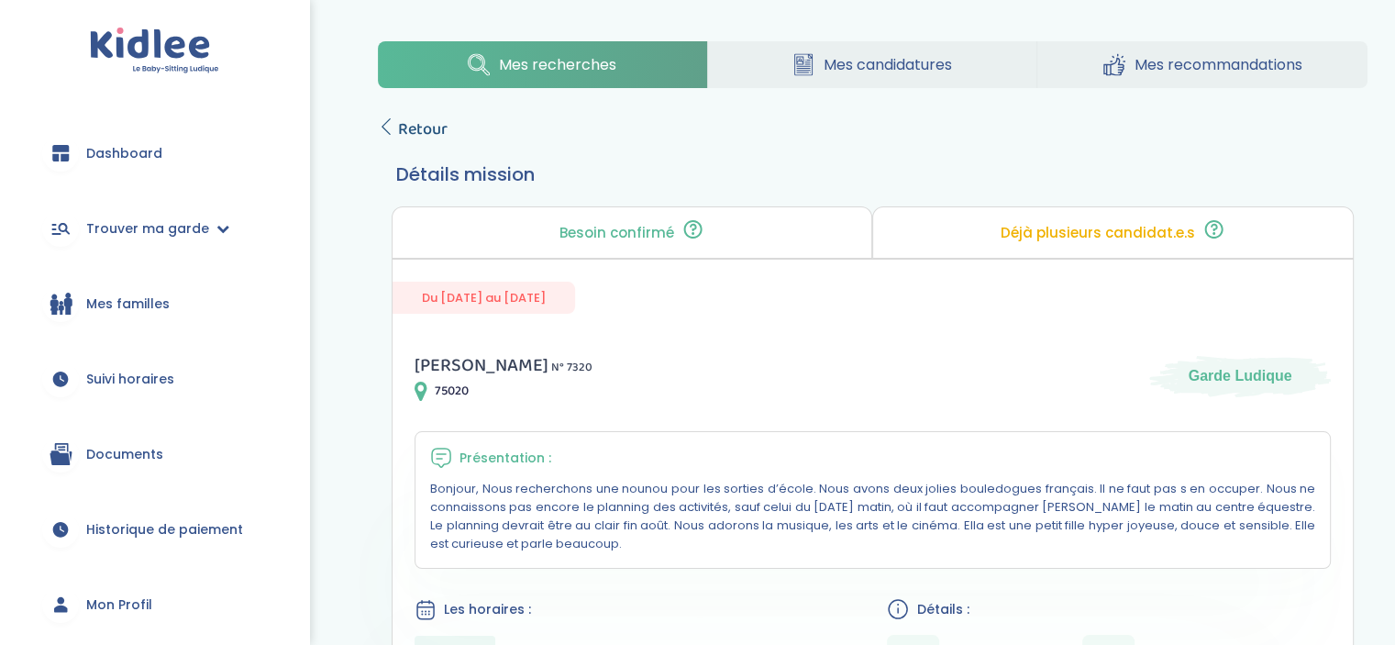
click at [390, 128] on icon at bounding box center [386, 126] width 17 height 17
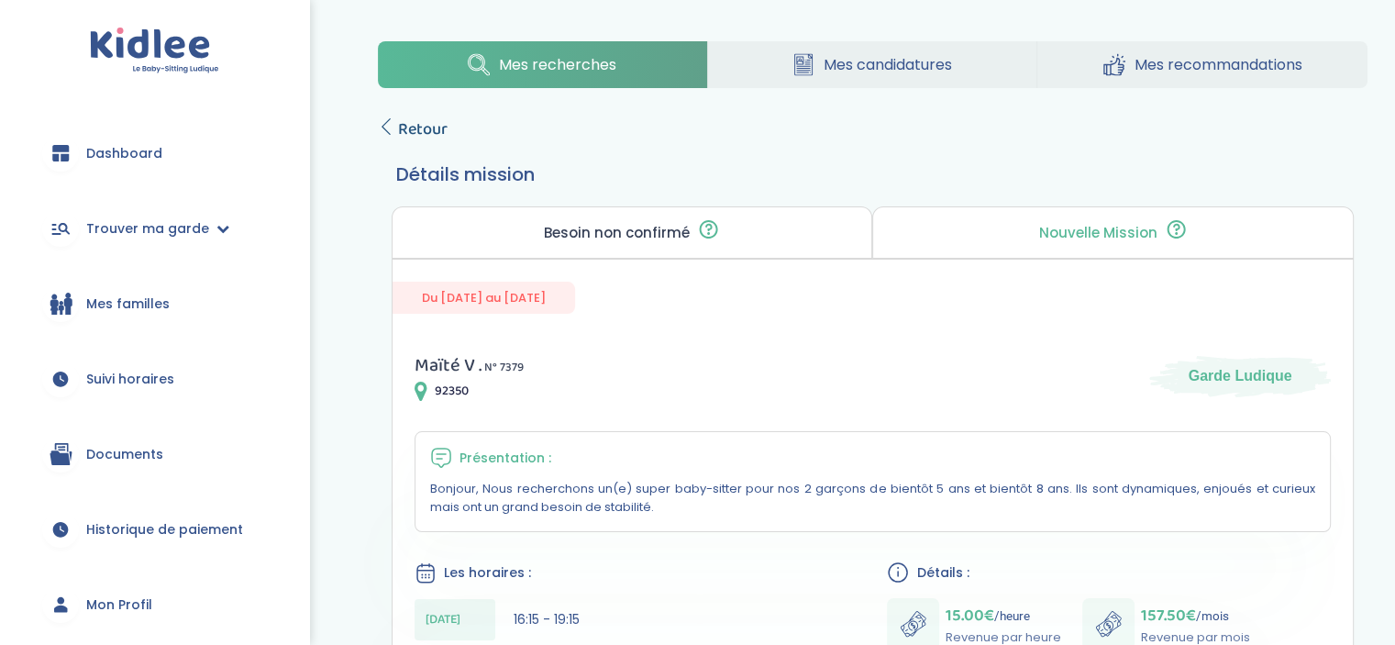
click at [393, 128] on icon at bounding box center [386, 126] width 17 height 17
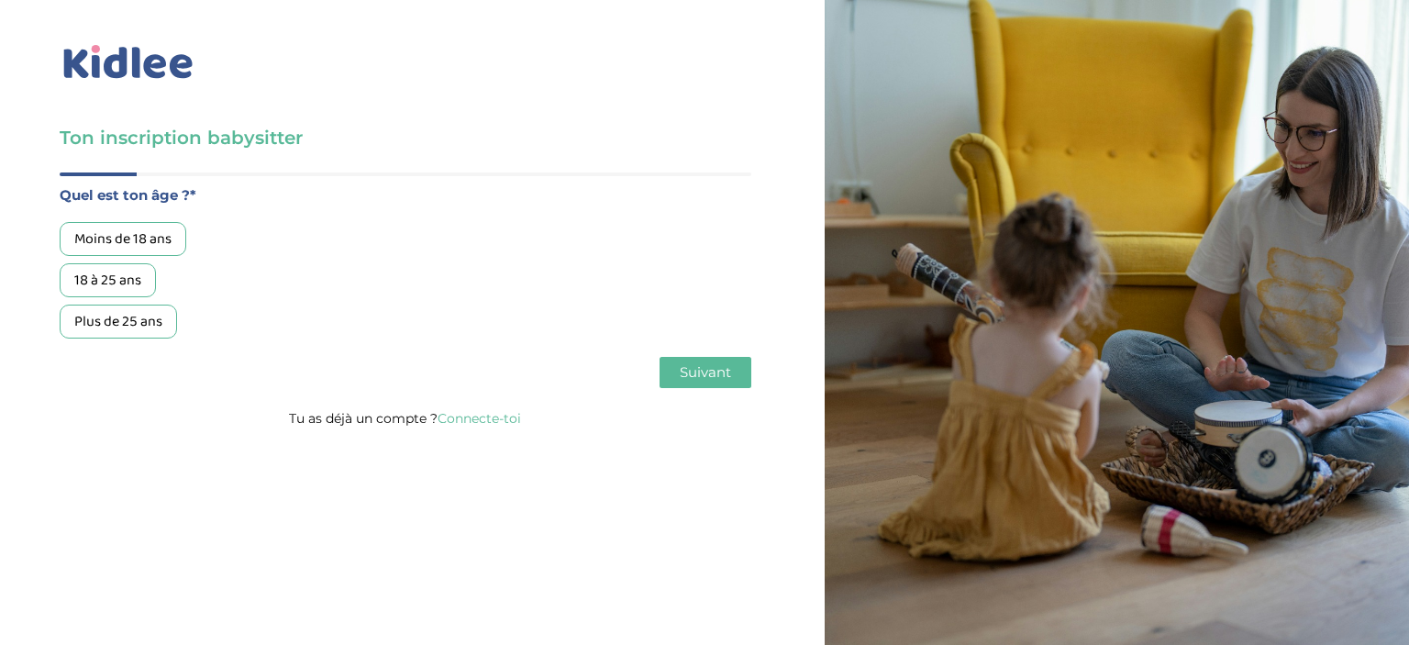
click at [477, 417] on link "Connecte-toi" at bounding box center [479, 418] width 83 height 17
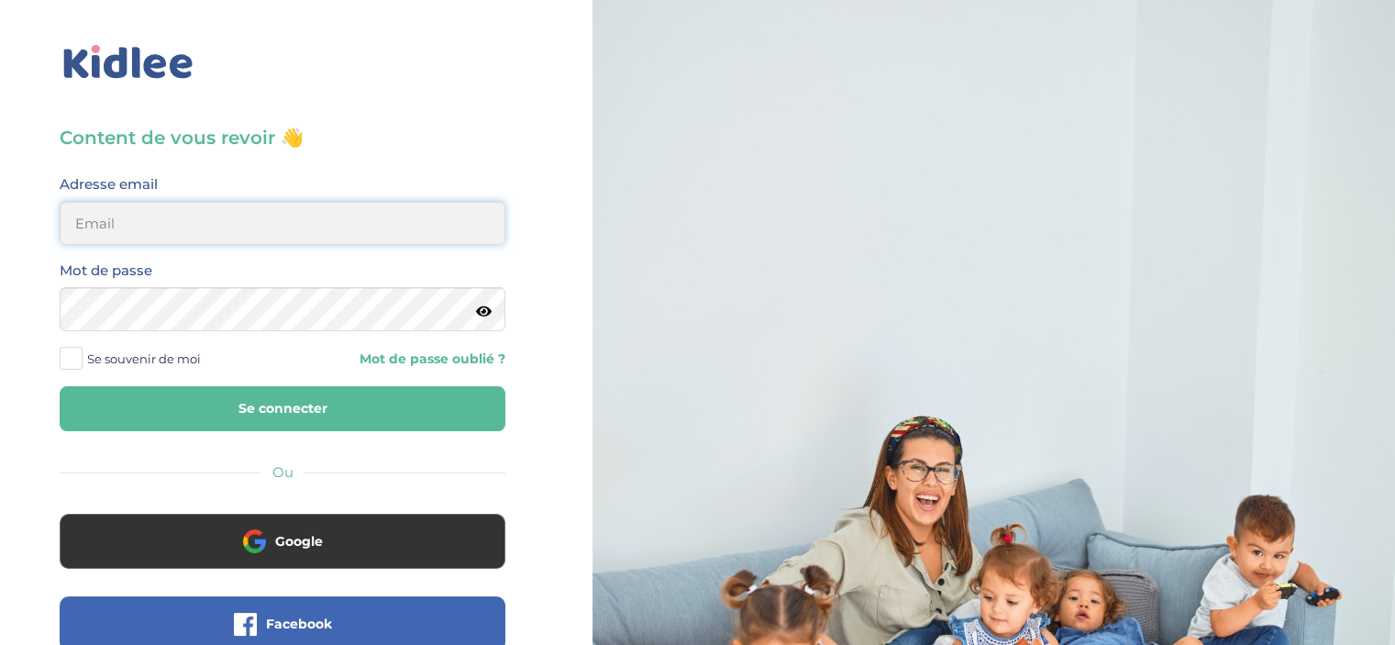
type input "aissaouigh@yahoo.fr"
click at [396, 394] on button "Se connecter" at bounding box center [283, 408] width 446 height 45
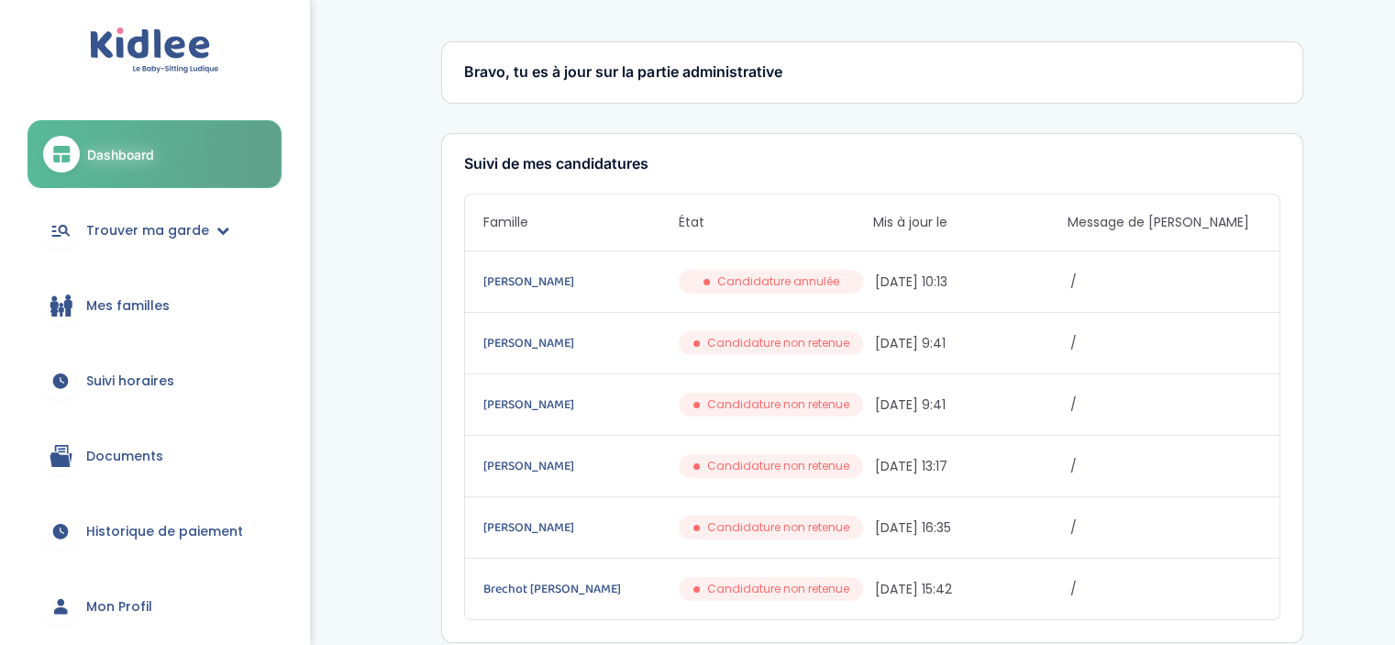
click at [86, 461] on span "Documents" at bounding box center [124, 456] width 77 height 19
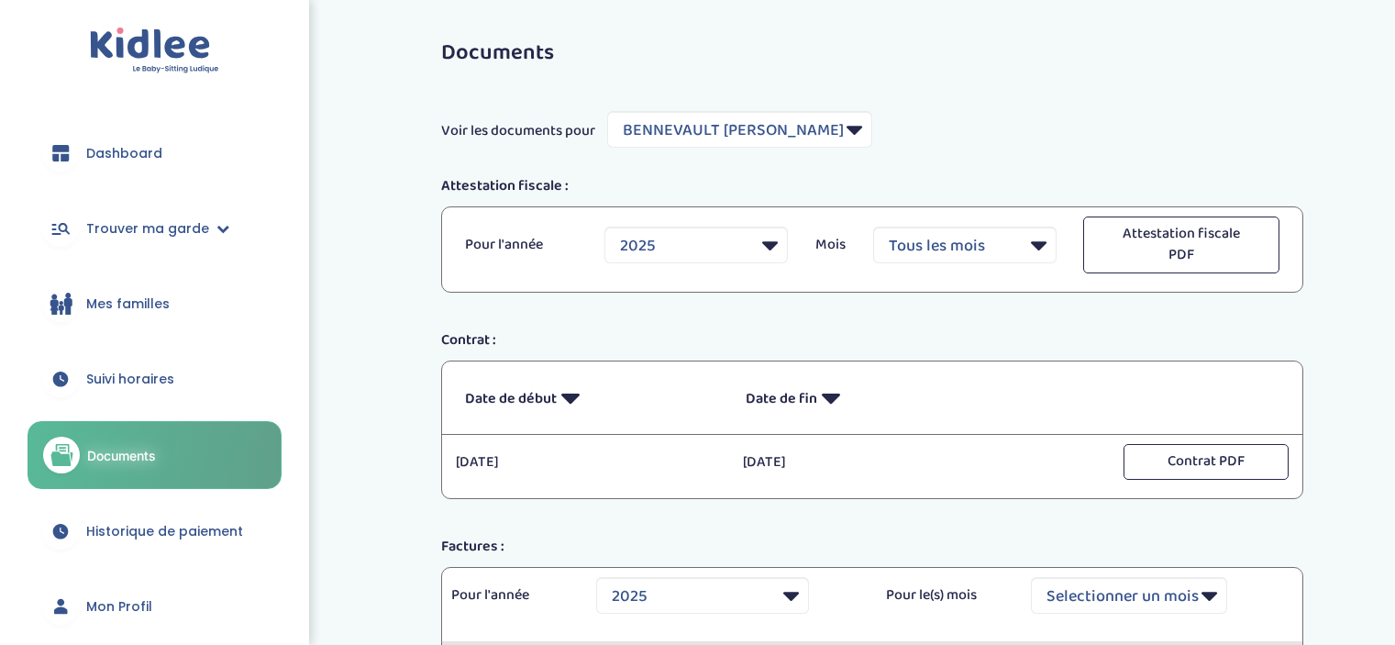
select select "7481"
select select "2025"
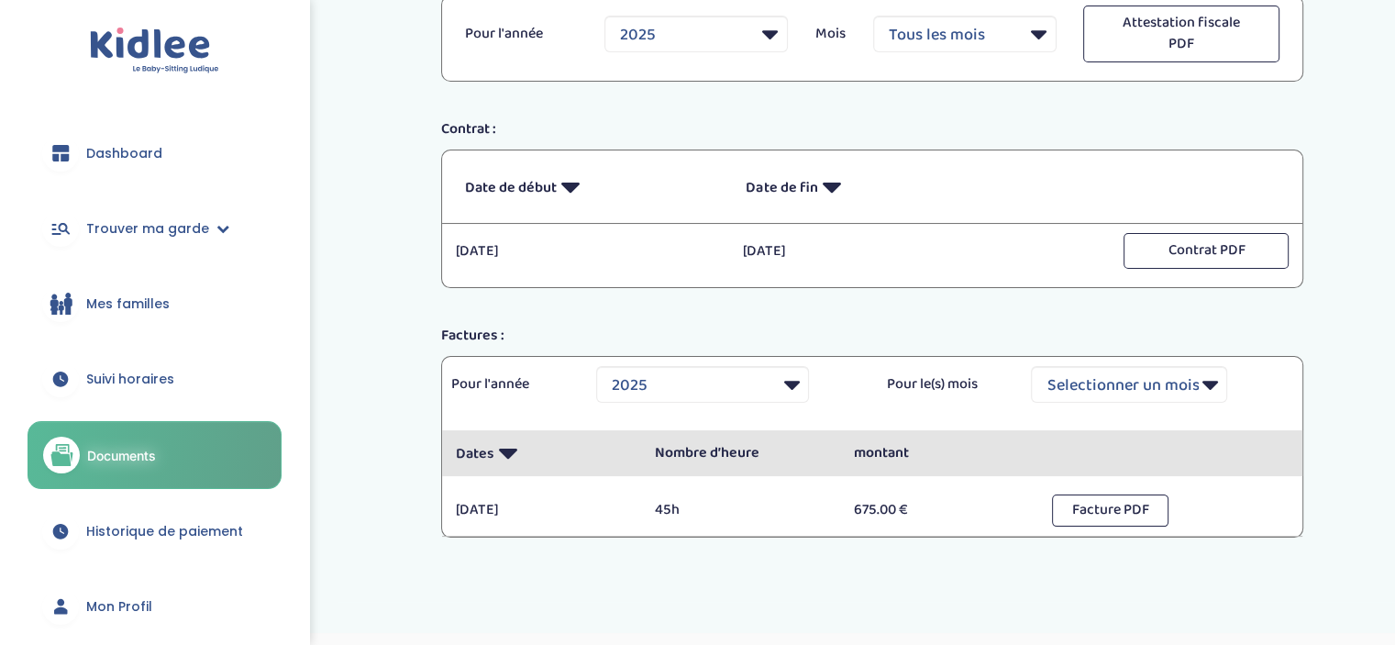
scroll to position [213, 0]
click at [1200, 247] on button "Contrat PDF" at bounding box center [1206, 249] width 165 height 36
click at [178, 532] on span "Historique de paiement" at bounding box center [164, 531] width 157 height 19
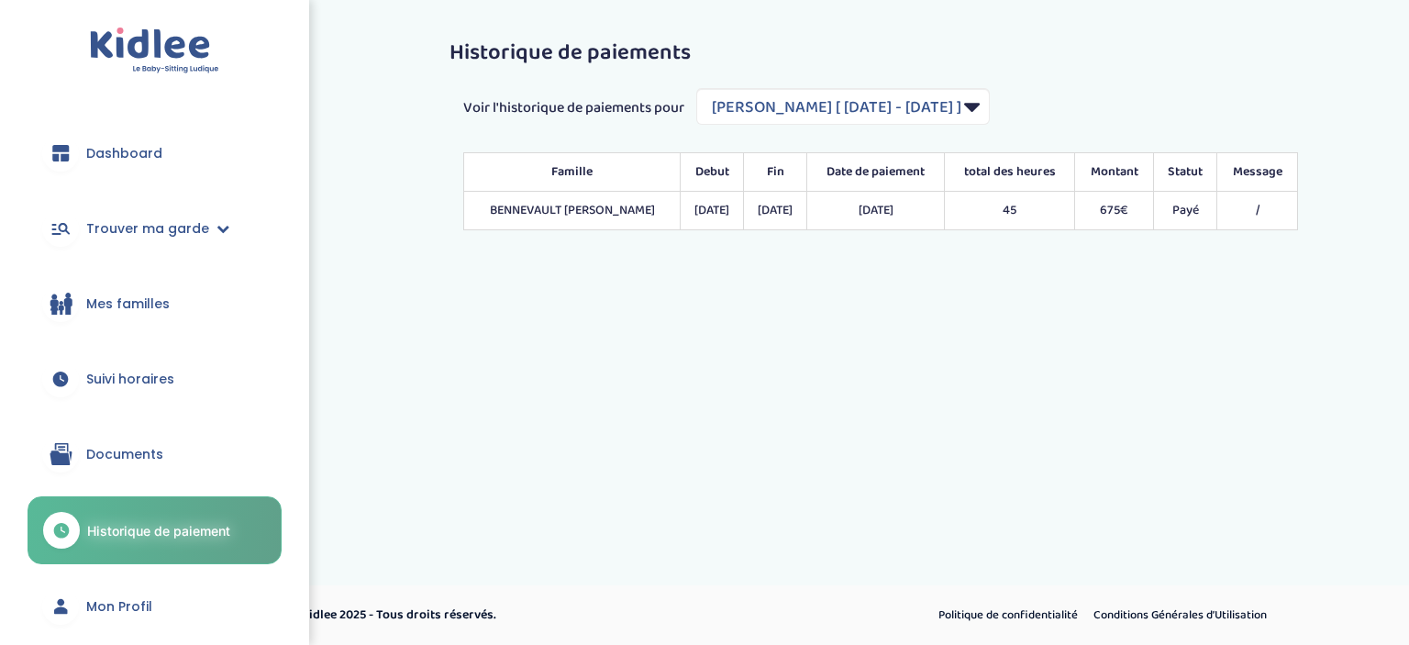
select select "2145"
